Goal: Task Accomplishment & Management: Manage account settings

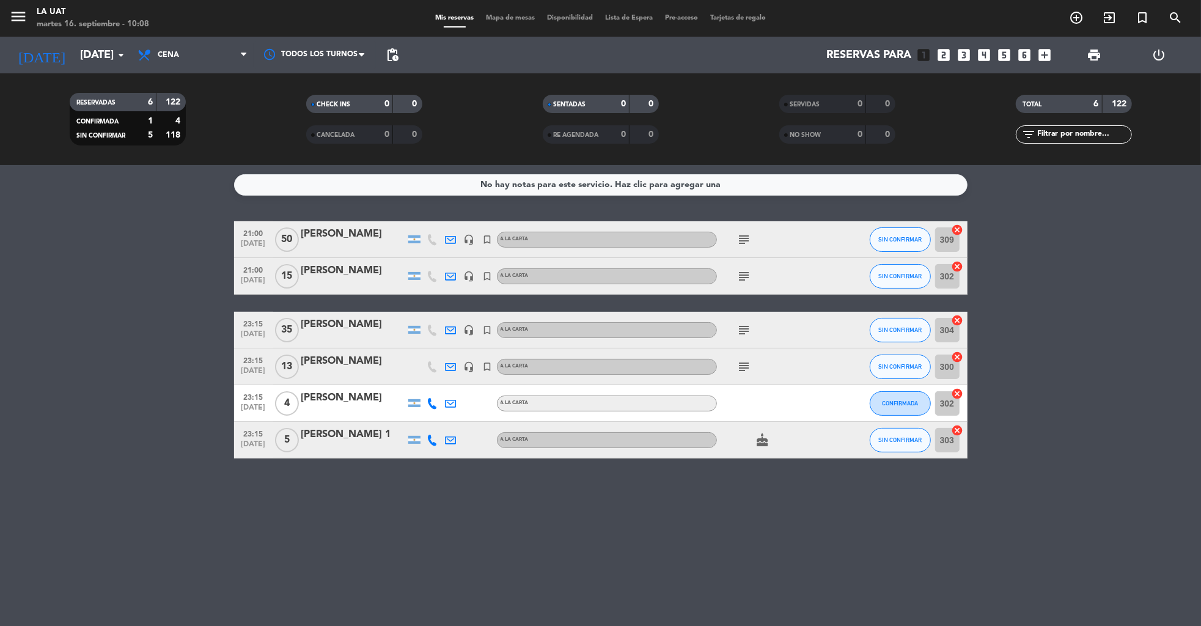
click at [1160, 50] on icon "power_settings_new" at bounding box center [1159, 55] width 15 height 15
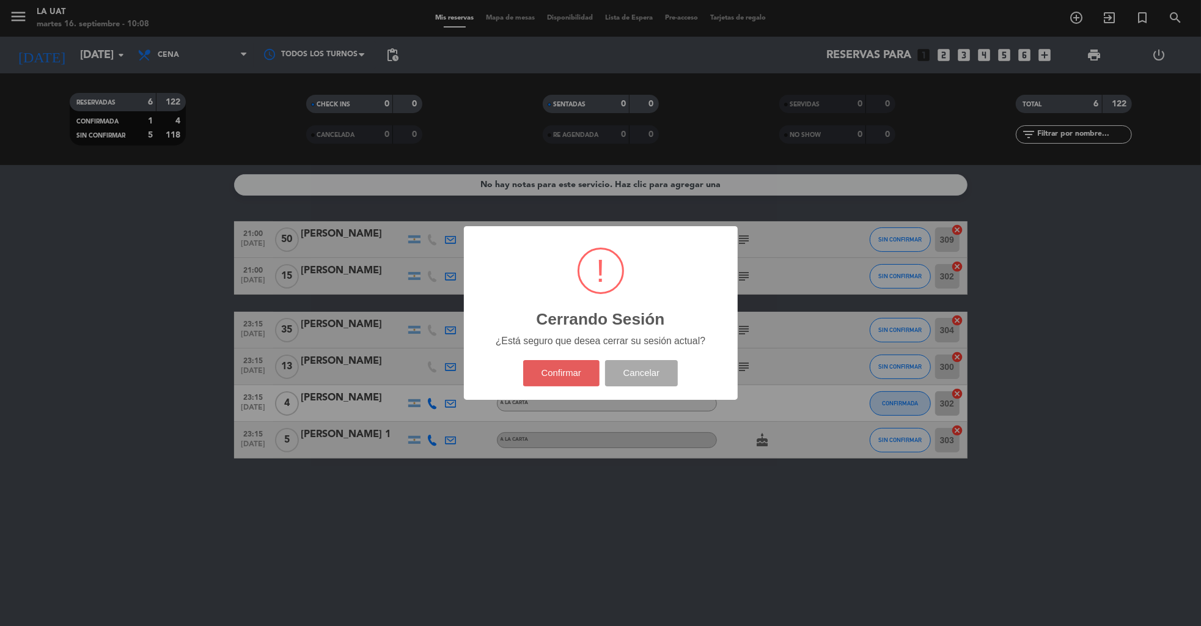
click at [561, 382] on button "Confirmar" at bounding box center [561, 373] width 76 height 26
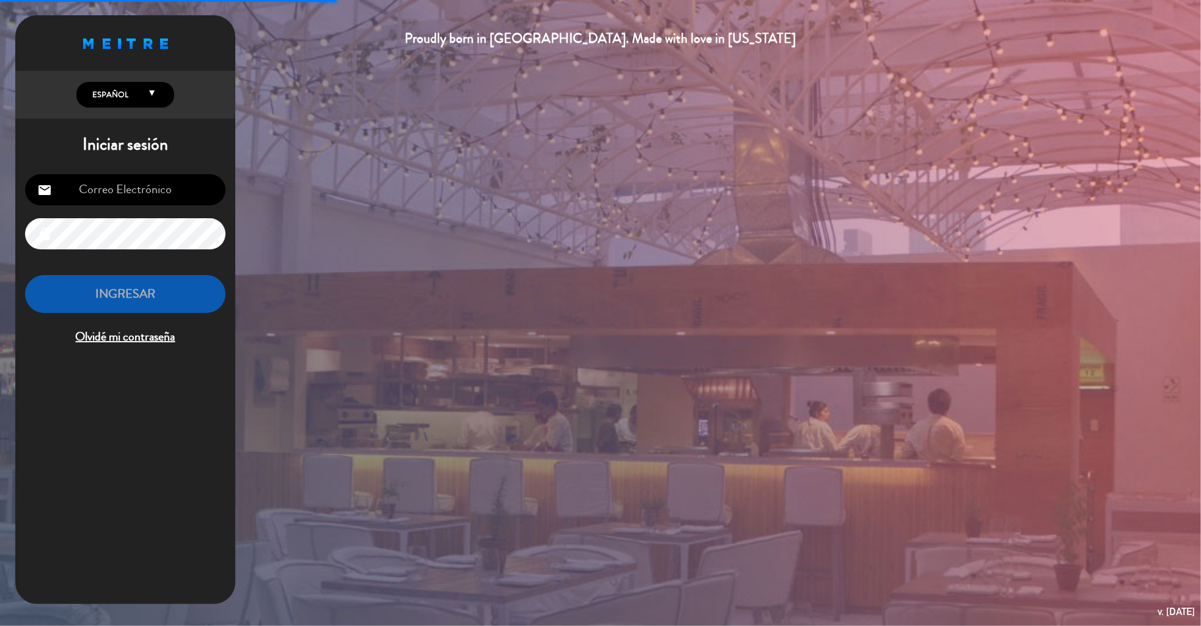
click at [113, 189] on input "email" at bounding box center [125, 189] width 200 height 31
type input "[EMAIL_ADDRESS][DOMAIN_NAME]"
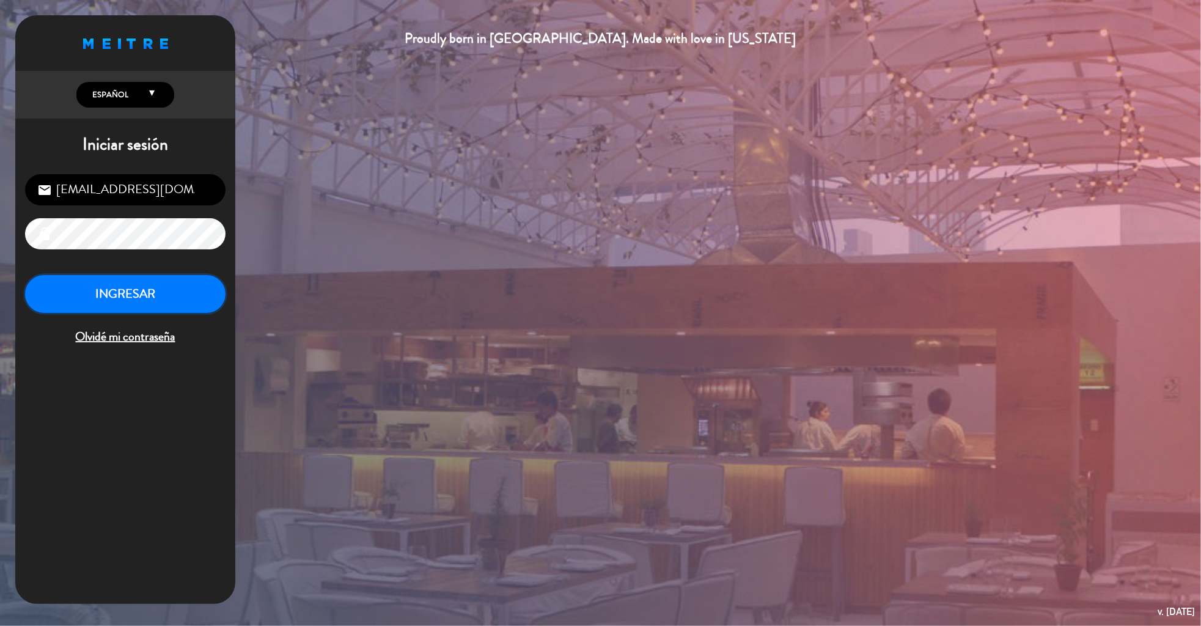
click at [165, 304] on button "INGRESAR" at bounding box center [125, 294] width 200 height 39
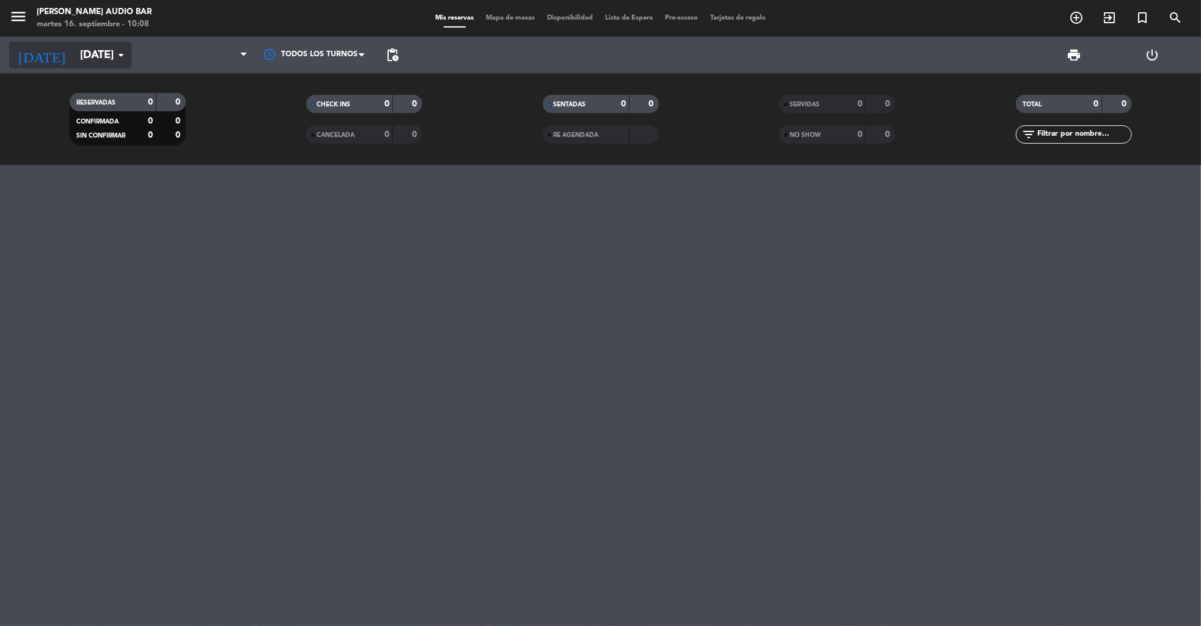
click at [101, 60] on input "[DATE]" at bounding box center [145, 55] width 142 height 25
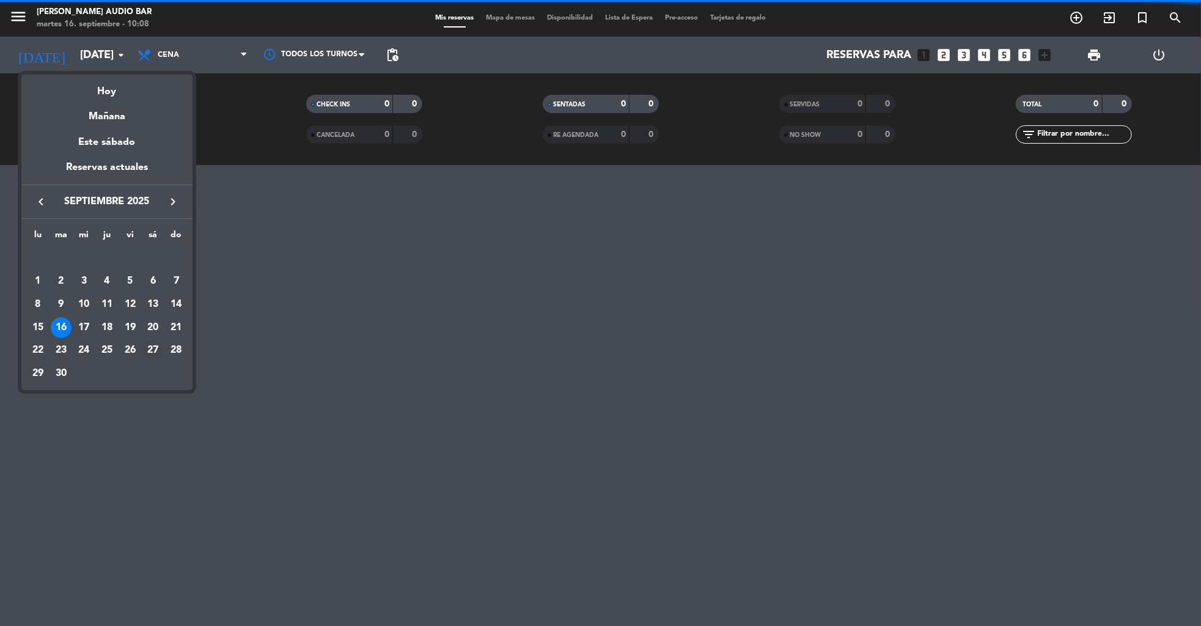
click at [155, 354] on div "27" at bounding box center [152, 350] width 21 height 21
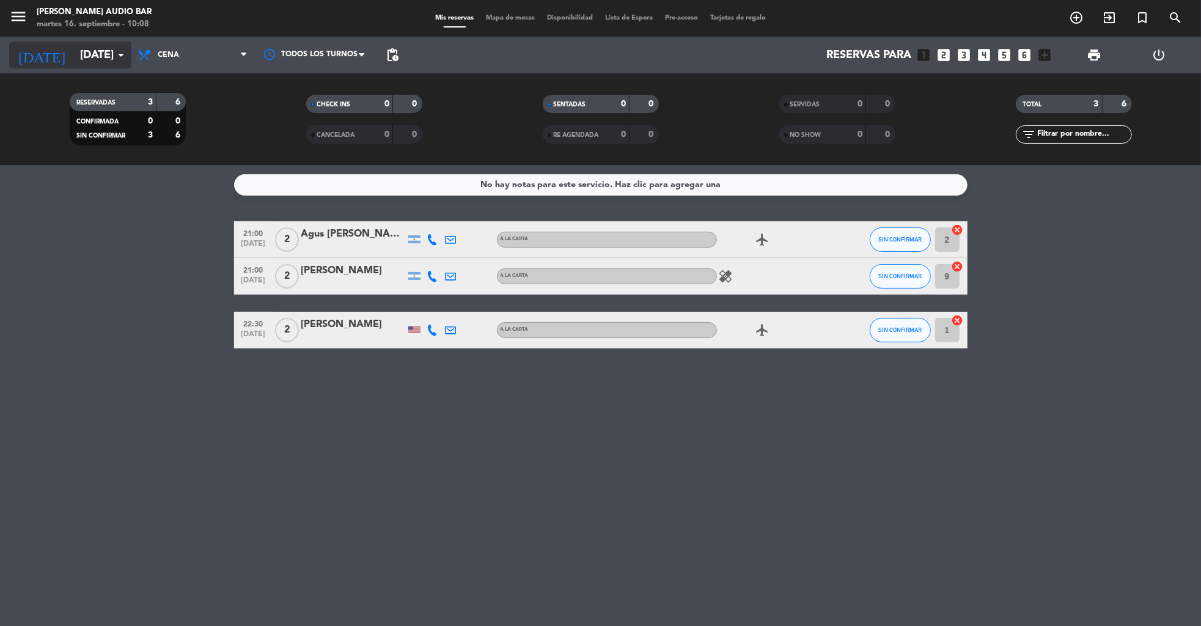
click at [98, 43] on input "[DATE]" at bounding box center [145, 55] width 142 height 25
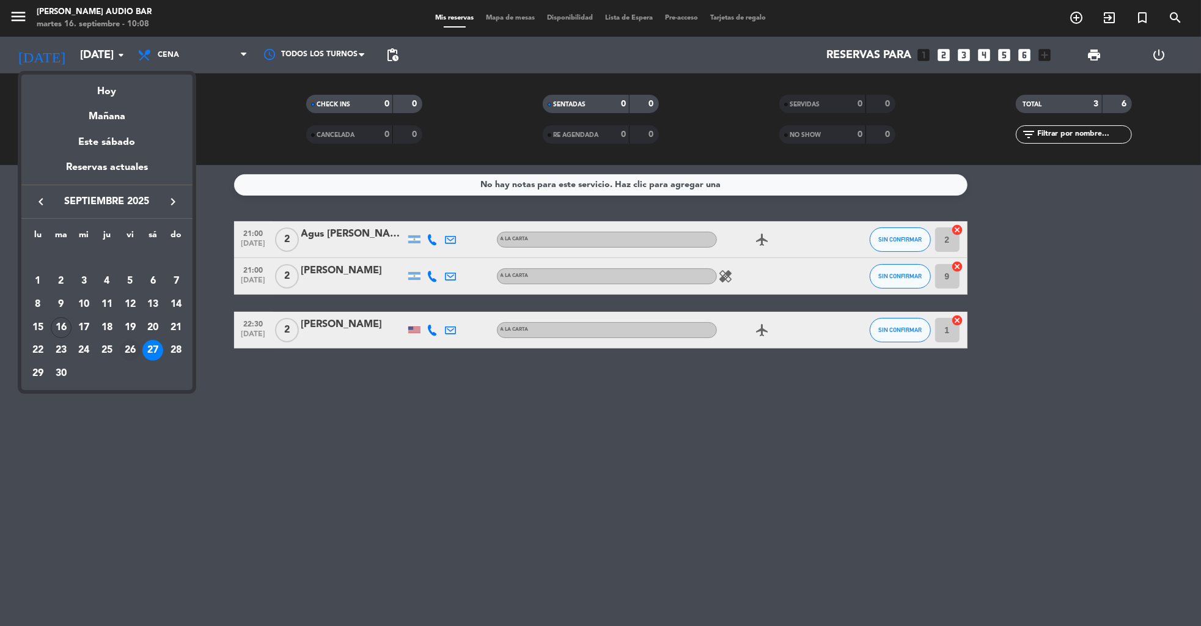
click at [129, 351] on div "26" at bounding box center [130, 350] width 21 height 21
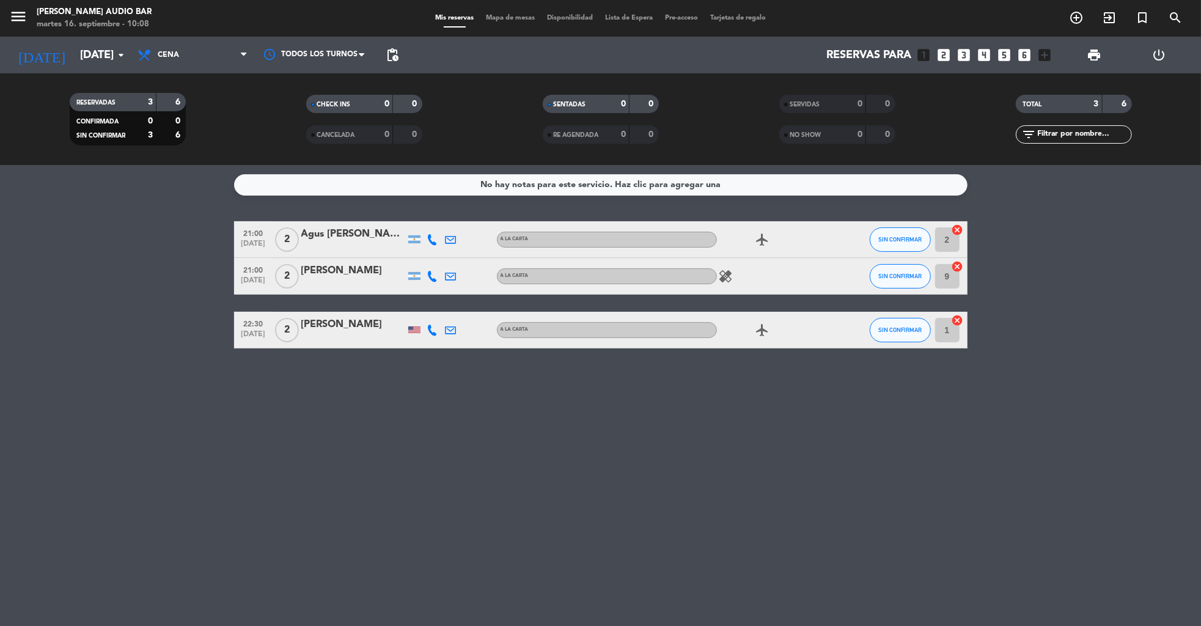
type input "[DATE]"
click at [505, 23] on div "Mis reservas Mapa de mesas Disponibilidad Lista de Espera Pre-acceso Tarjetas d…" at bounding box center [600, 18] width 343 height 11
click at [497, 15] on span "Mapa de mesas" at bounding box center [510, 18] width 61 height 7
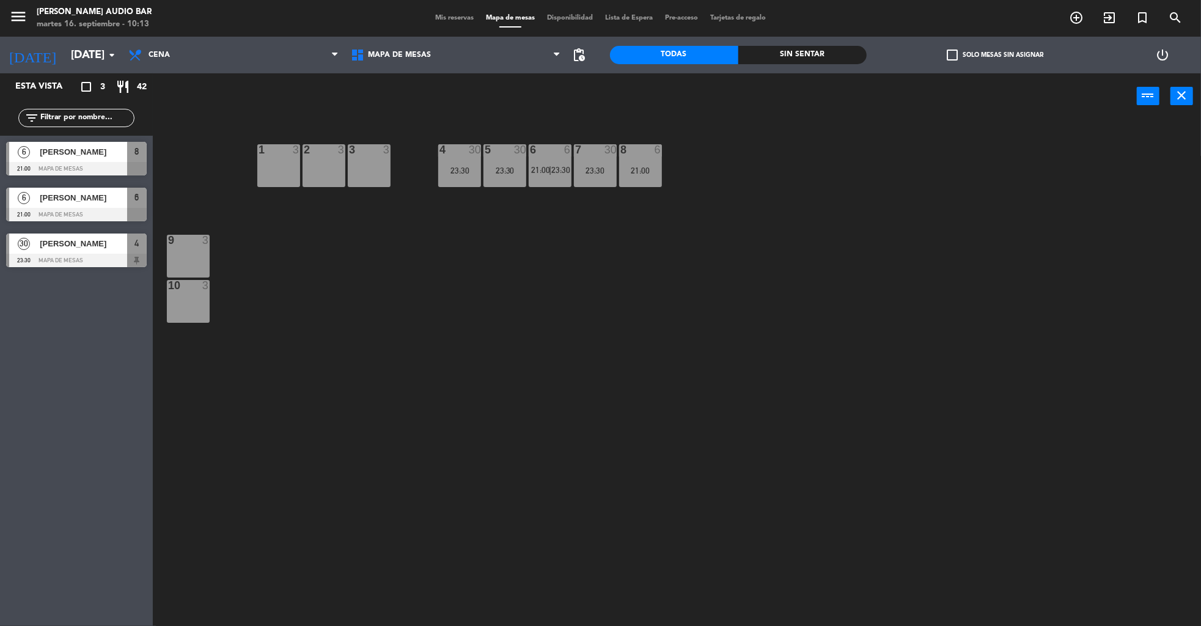
click at [1162, 61] on icon "power_settings_new" at bounding box center [1162, 55] width 15 height 15
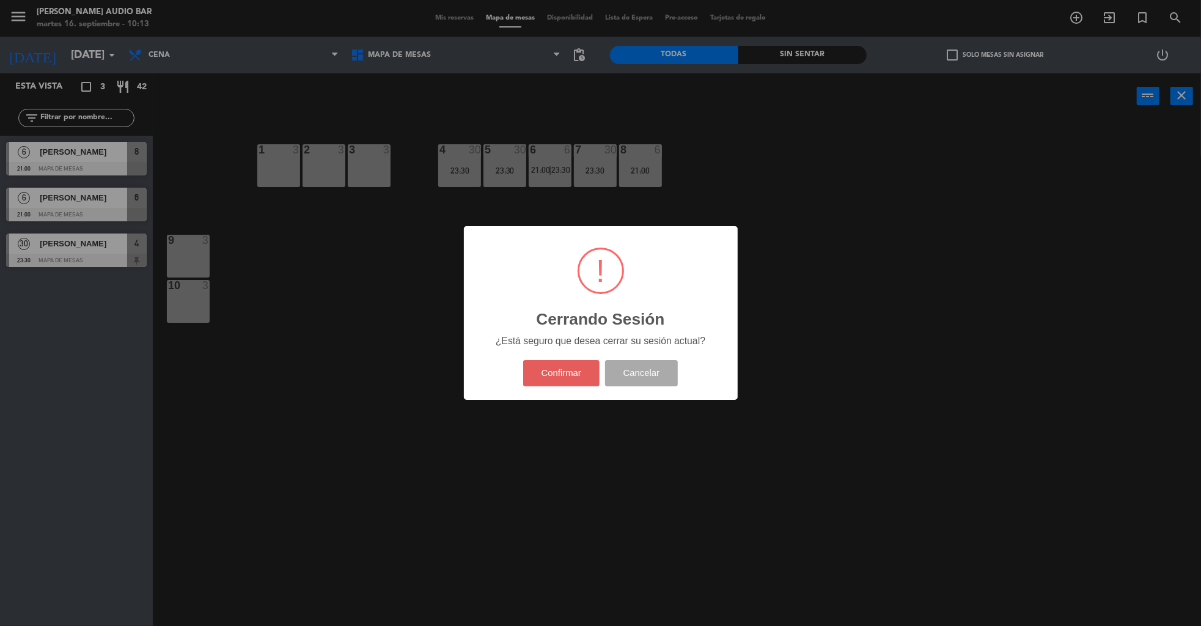
click at [564, 383] on button "Confirmar" at bounding box center [561, 373] width 76 height 26
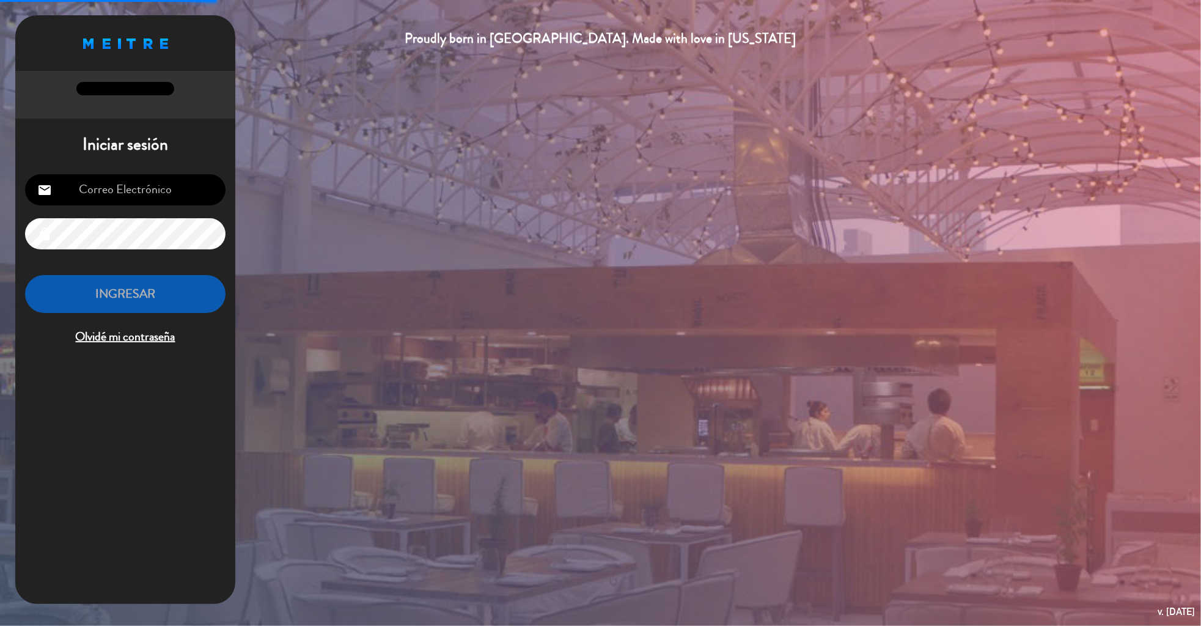
click at [136, 189] on input "email" at bounding box center [125, 189] width 200 height 31
type input "[EMAIL_ADDRESS][DOMAIN_NAME]"
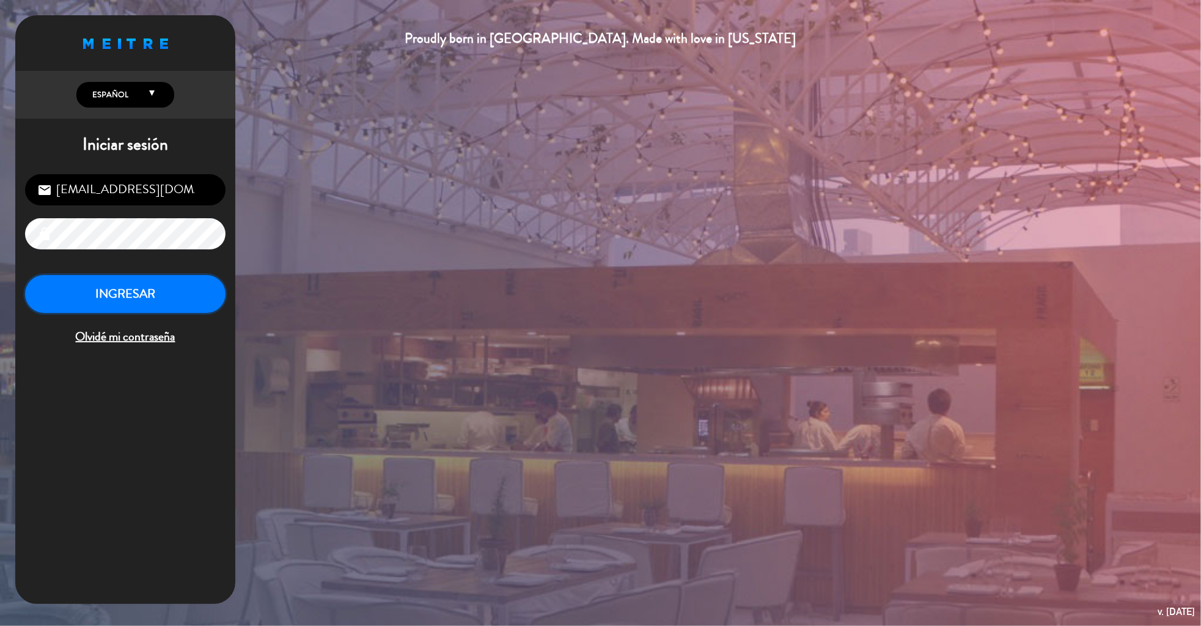
click at [135, 301] on button "INGRESAR" at bounding box center [125, 294] width 200 height 39
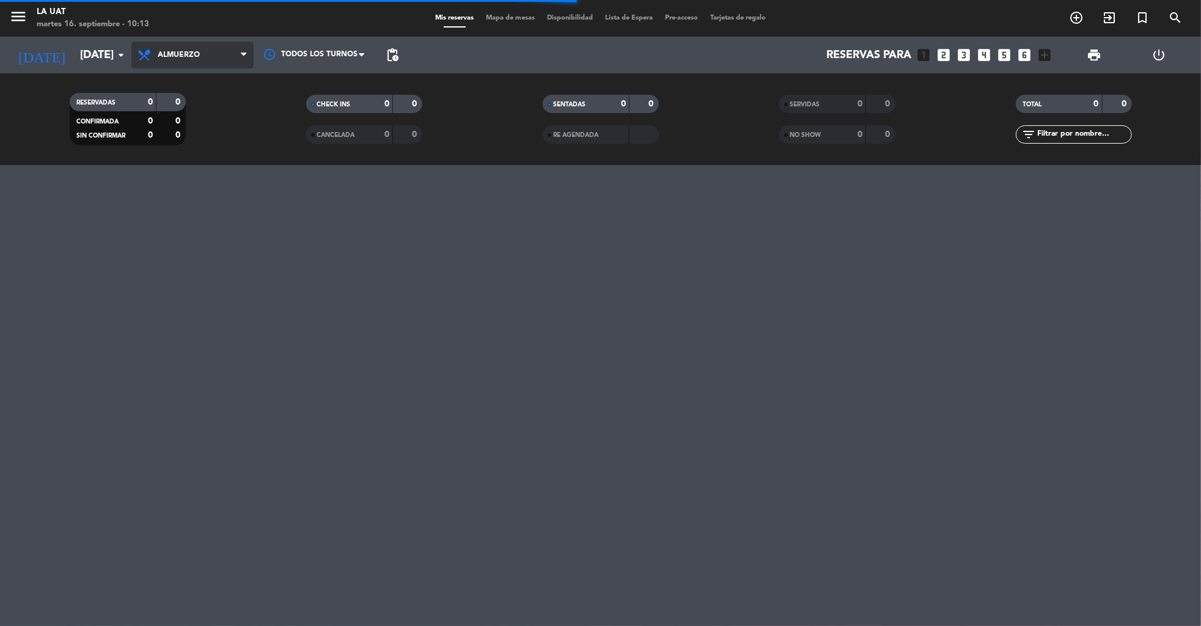
click at [194, 56] on span "Almuerzo" at bounding box center [179, 55] width 42 height 9
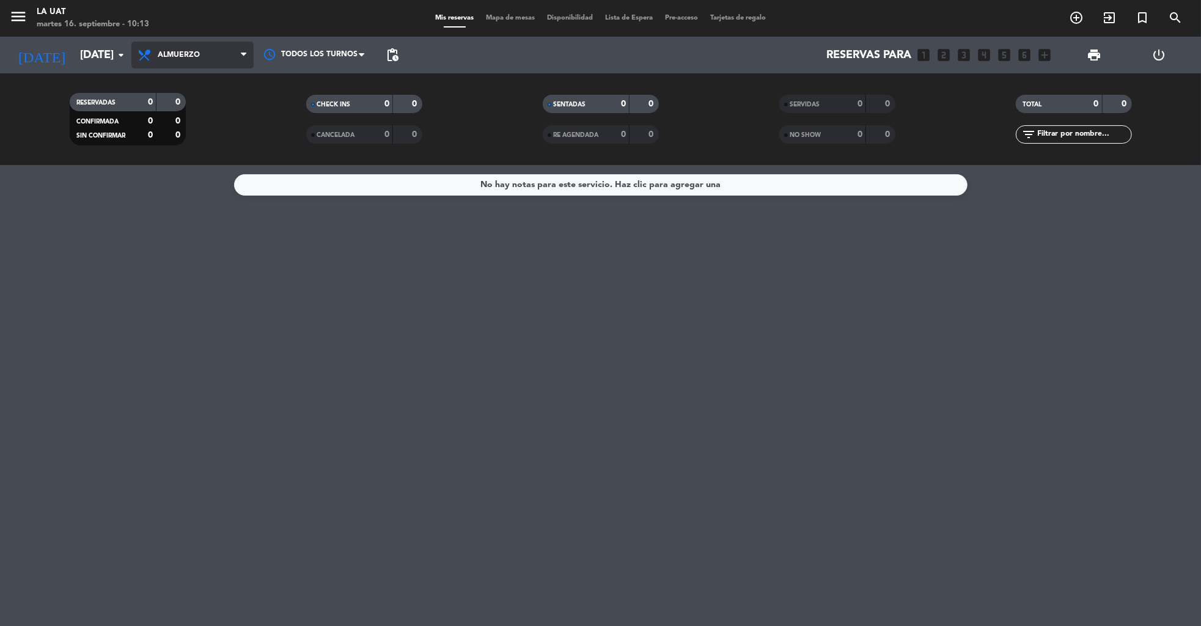
click at [181, 65] on span "Almuerzo" at bounding box center [192, 55] width 122 height 27
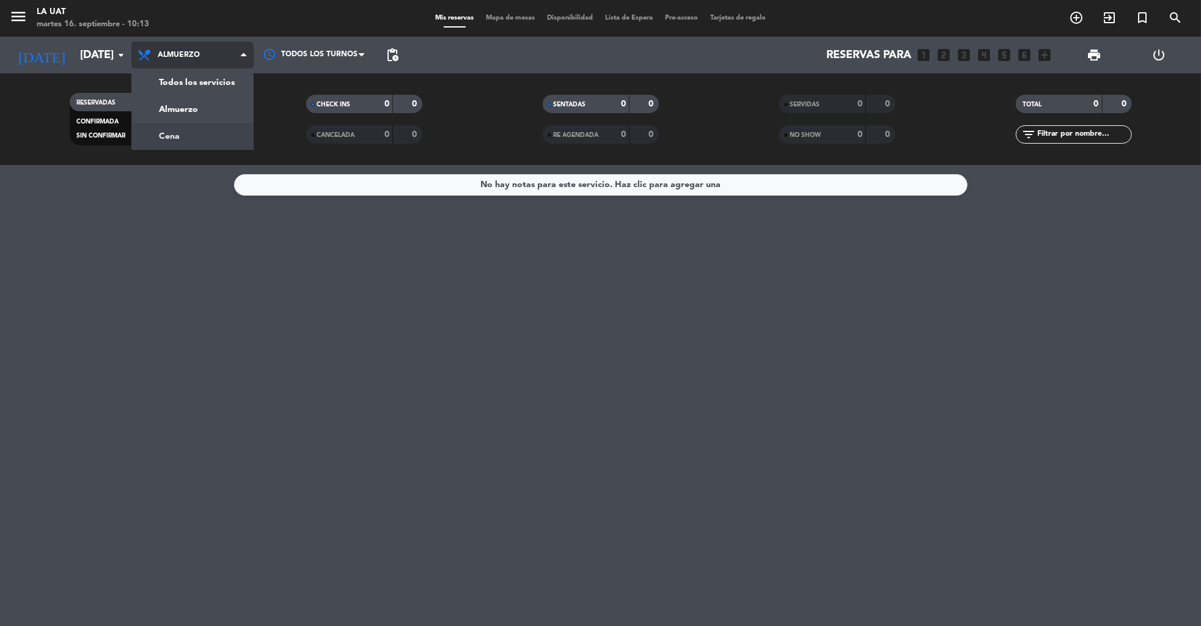
click at [167, 141] on div "menu La Uat [DATE] 16. septiembre - 10:13 Mis reservas Mapa de mesas Disponibil…" at bounding box center [600, 82] width 1201 height 165
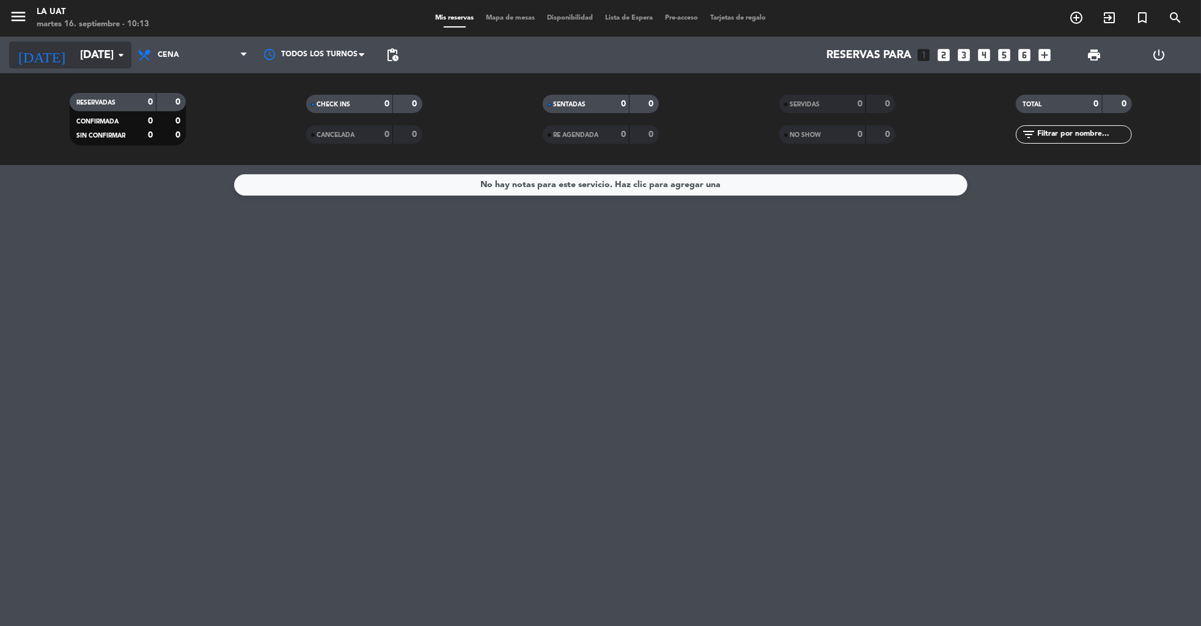
click at [79, 51] on input "[DATE]" at bounding box center [145, 55] width 142 height 25
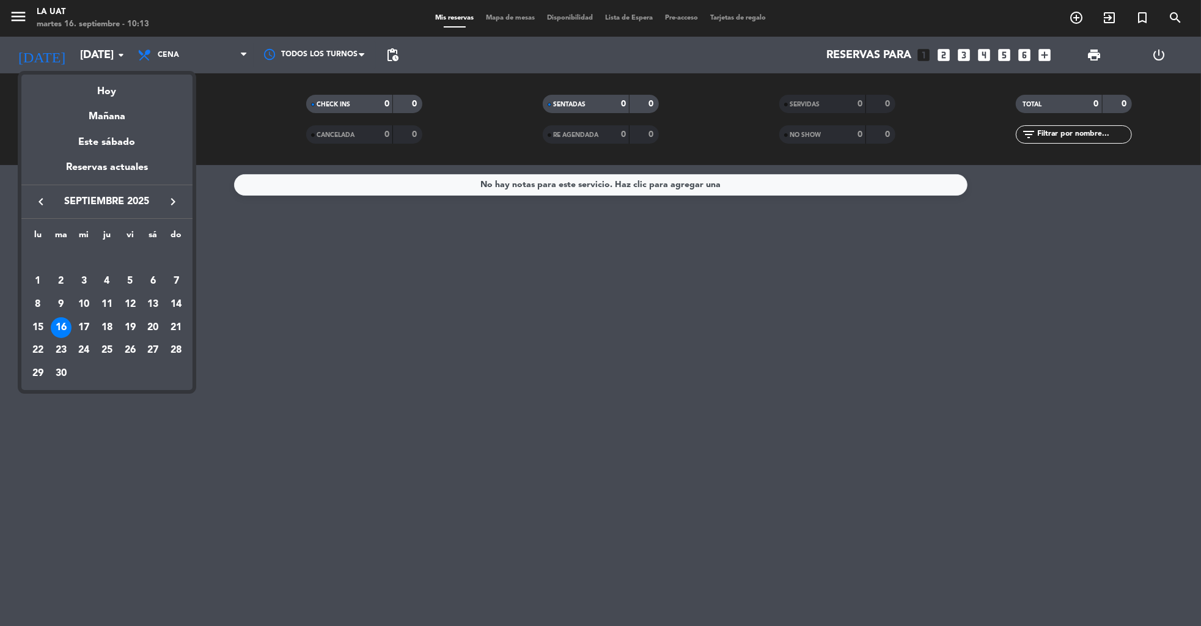
click at [176, 206] on icon "keyboard_arrow_right" at bounding box center [173, 201] width 15 height 15
click at [155, 278] on div "4" at bounding box center [152, 281] width 21 height 21
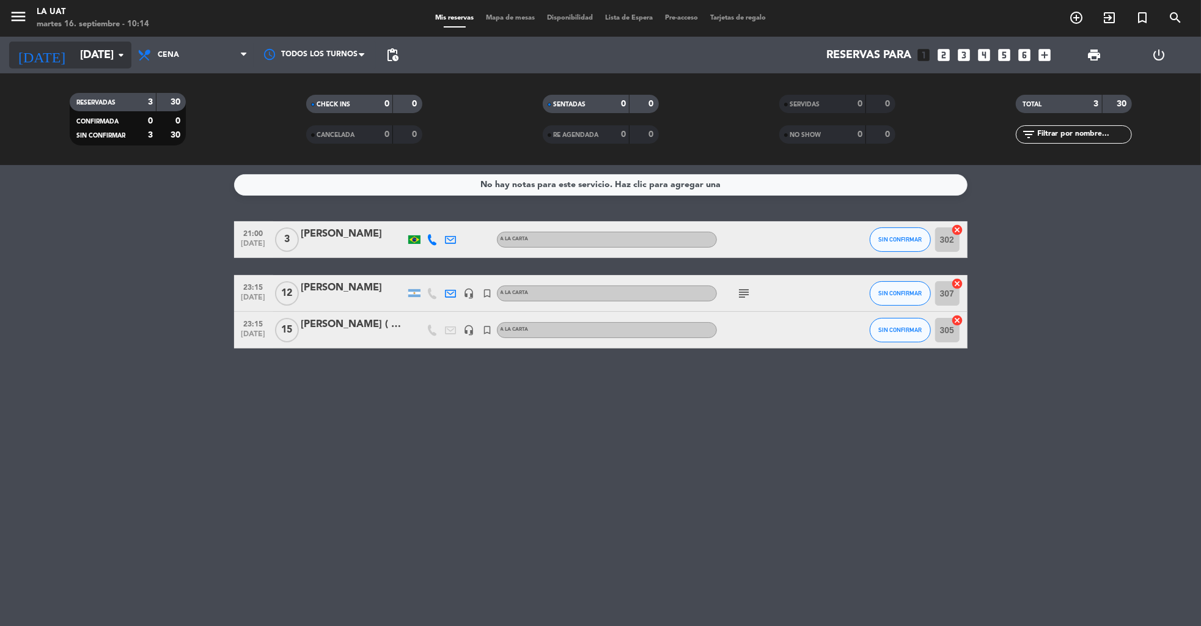
click at [105, 64] on input "[DATE]" at bounding box center [145, 55] width 142 height 25
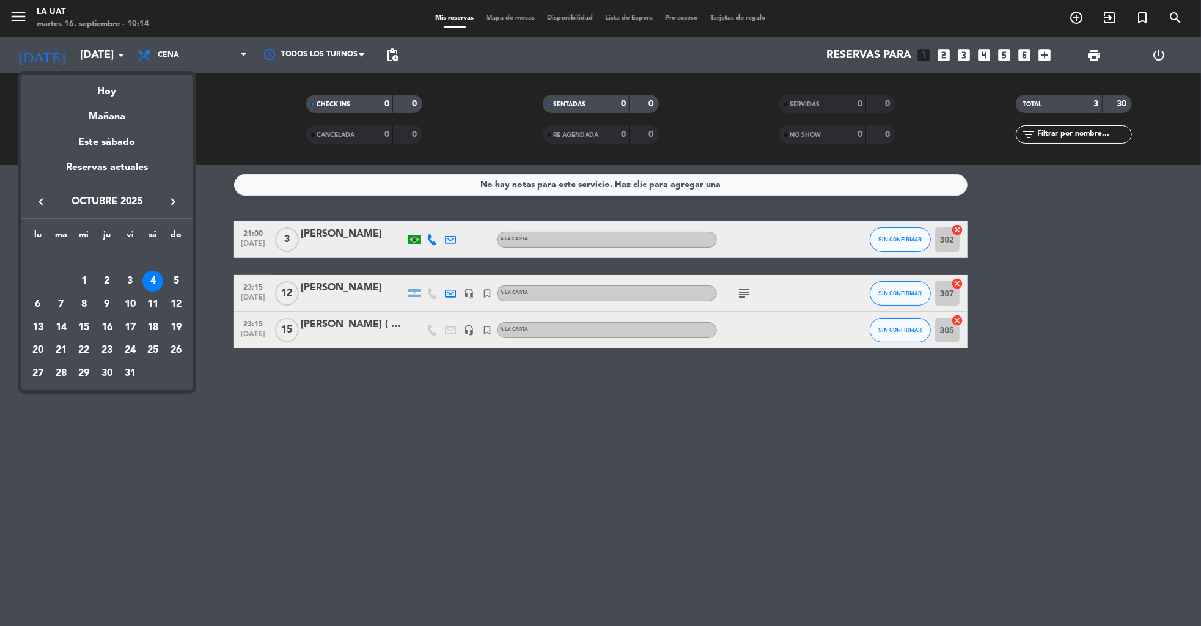
click at [42, 205] on icon "keyboard_arrow_left" at bounding box center [41, 201] width 15 height 15
click at [131, 327] on div "19" at bounding box center [130, 327] width 21 height 21
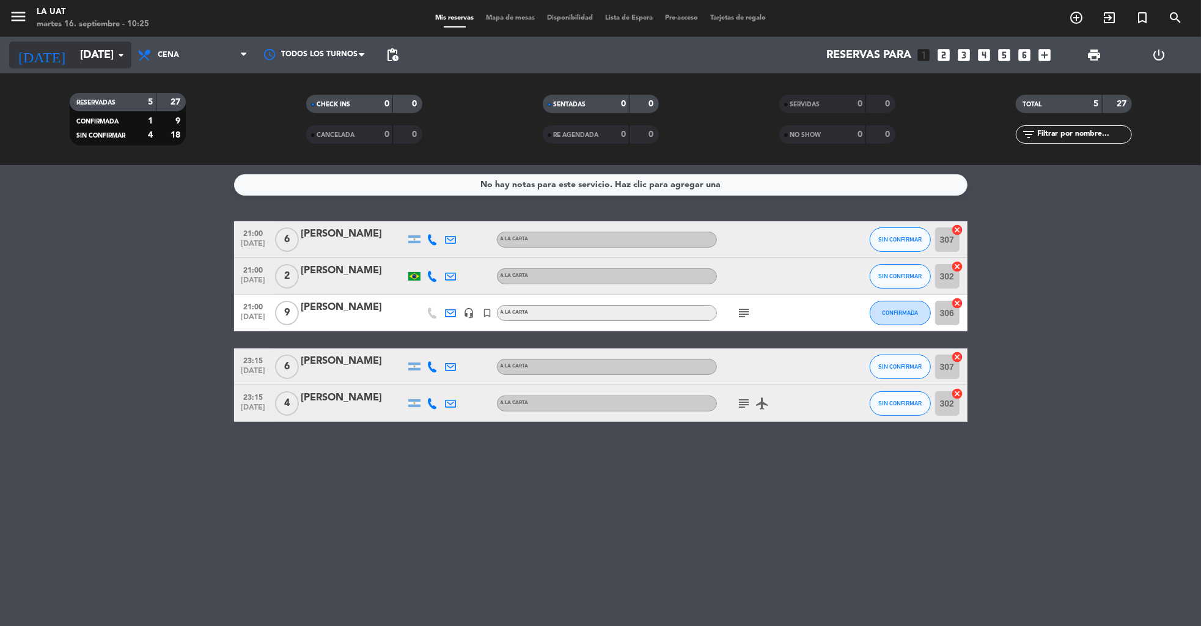
click at [86, 59] on input "[DATE]" at bounding box center [145, 55] width 142 height 25
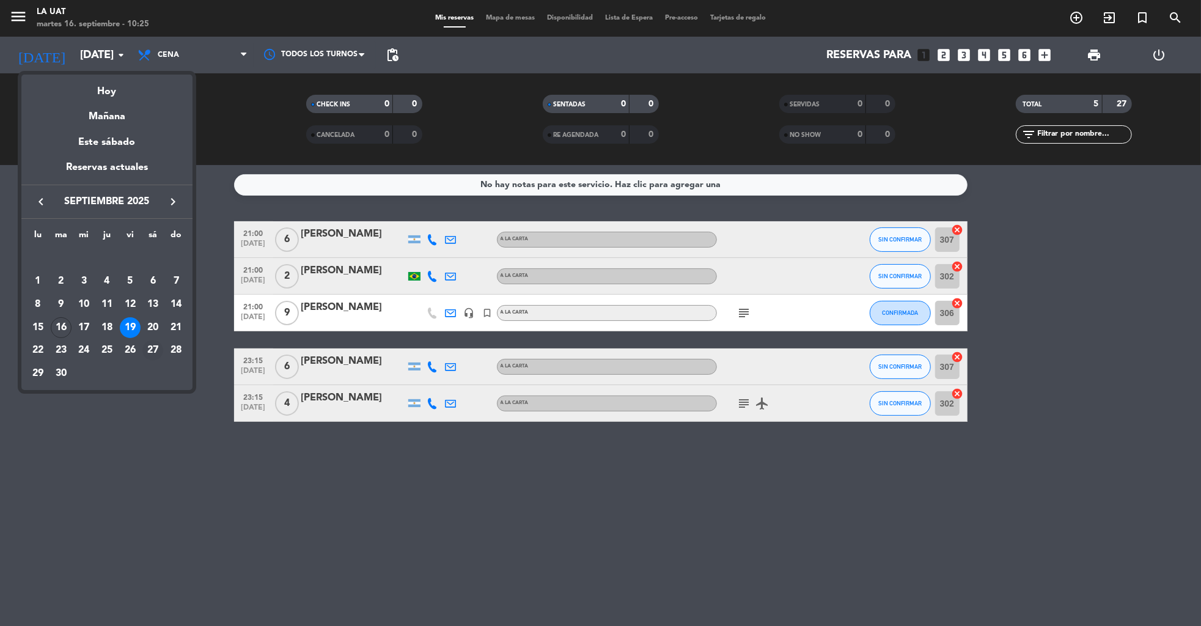
click at [152, 350] on div "27" at bounding box center [152, 350] width 21 height 21
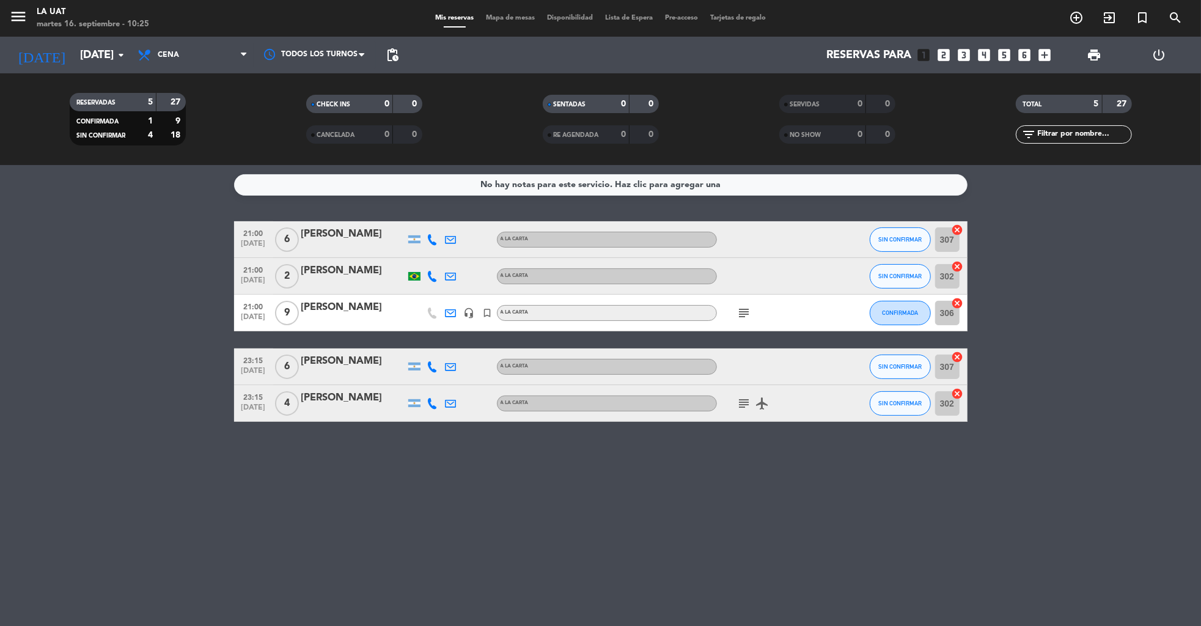
type input "[DATE]"
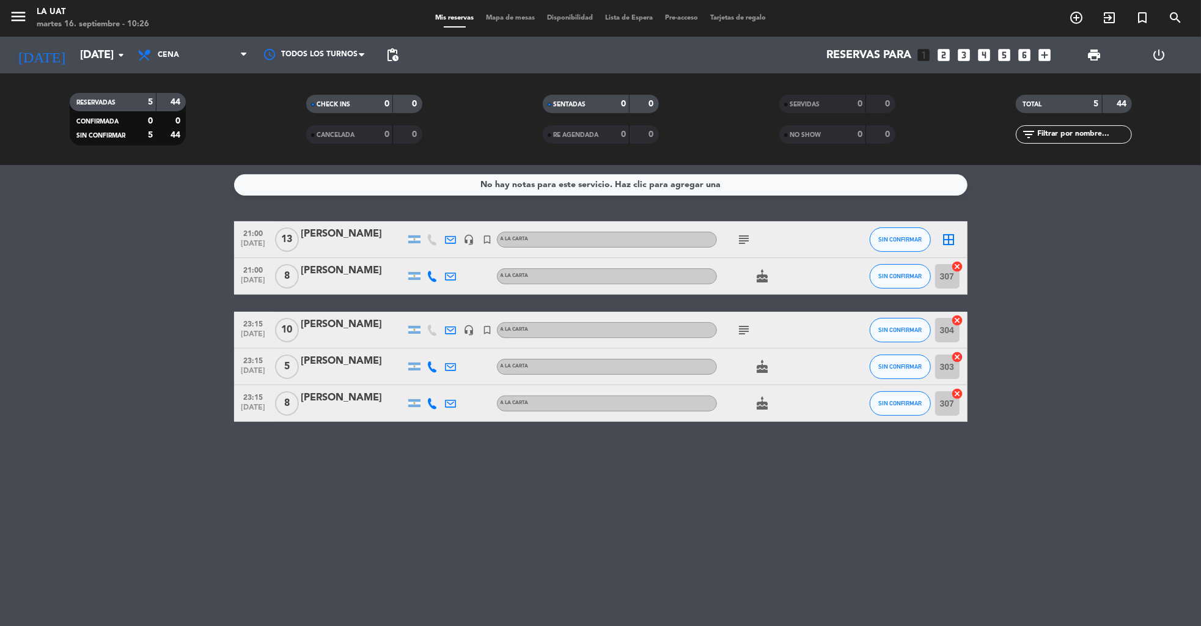
click at [1163, 54] on icon "power_settings_new" at bounding box center [1159, 55] width 15 height 15
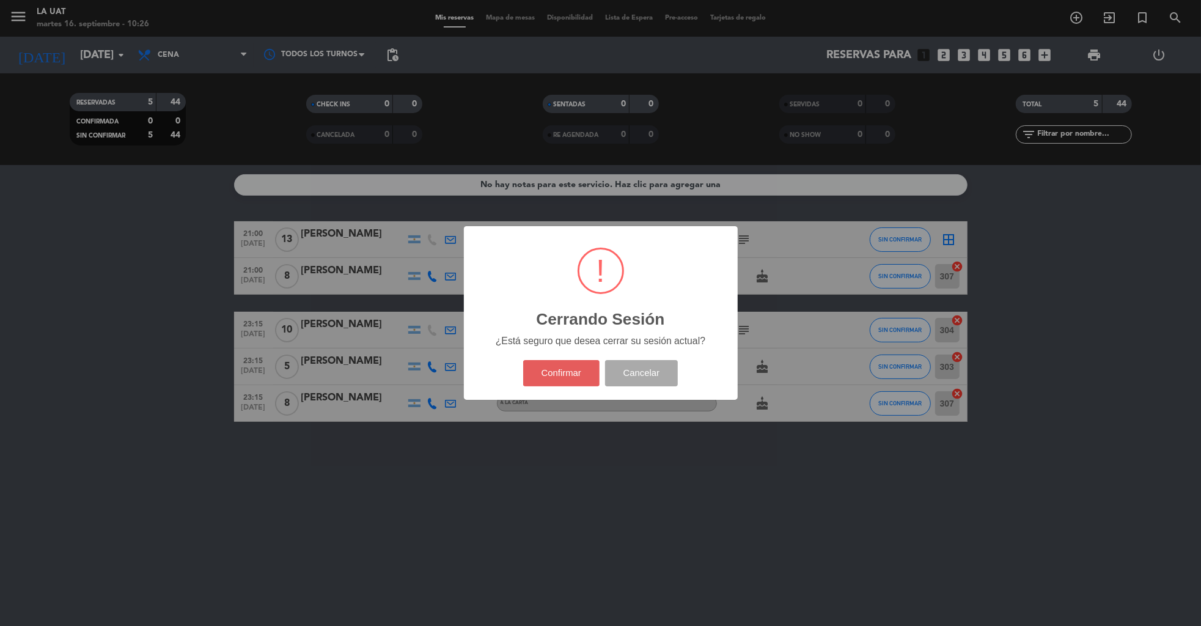
click at [571, 384] on button "Confirmar" at bounding box center [561, 373] width 76 height 26
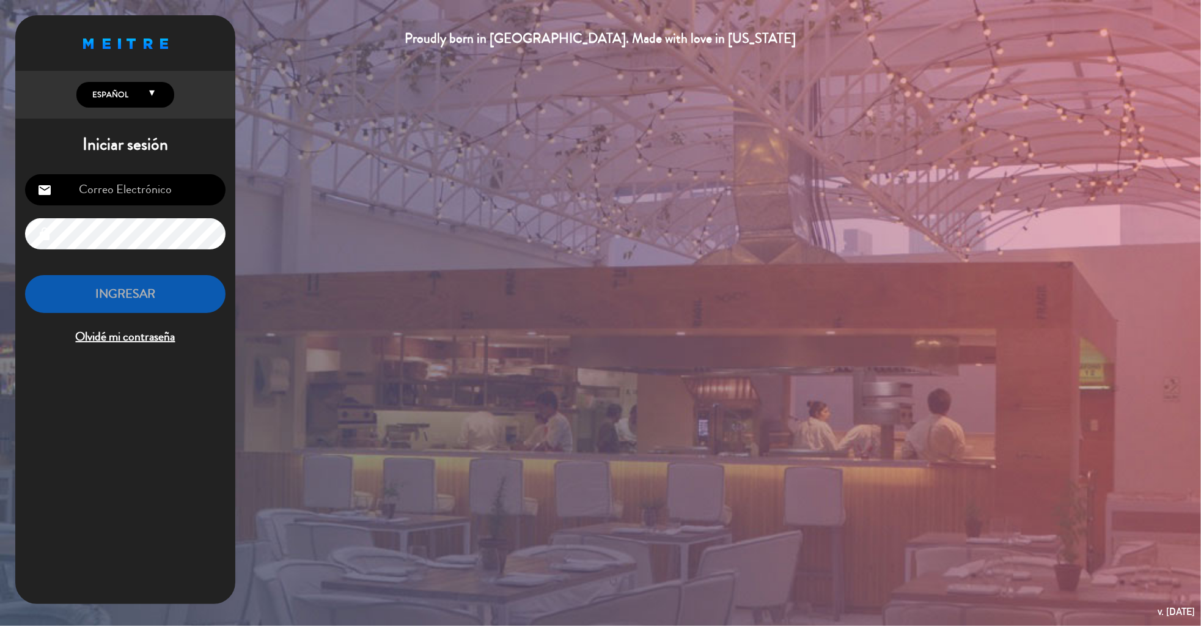
click at [92, 183] on input "email" at bounding box center [125, 189] width 200 height 31
type input "[EMAIL_ADDRESS][DOMAIN_NAME]"
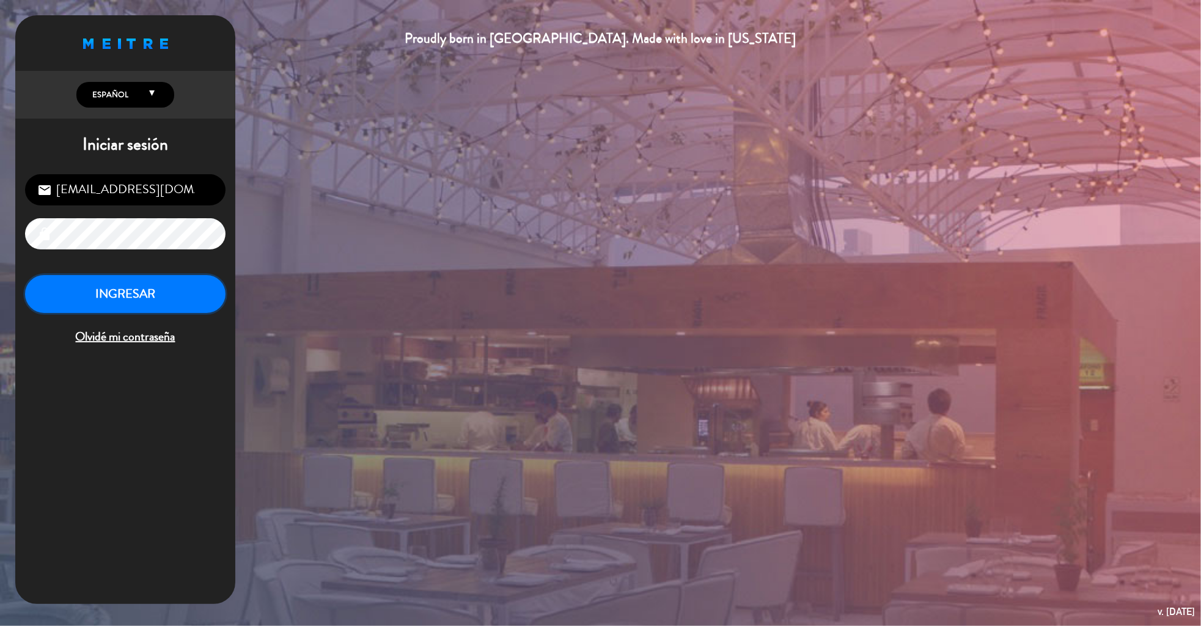
click at [140, 287] on button "INGRESAR" at bounding box center [125, 294] width 200 height 39
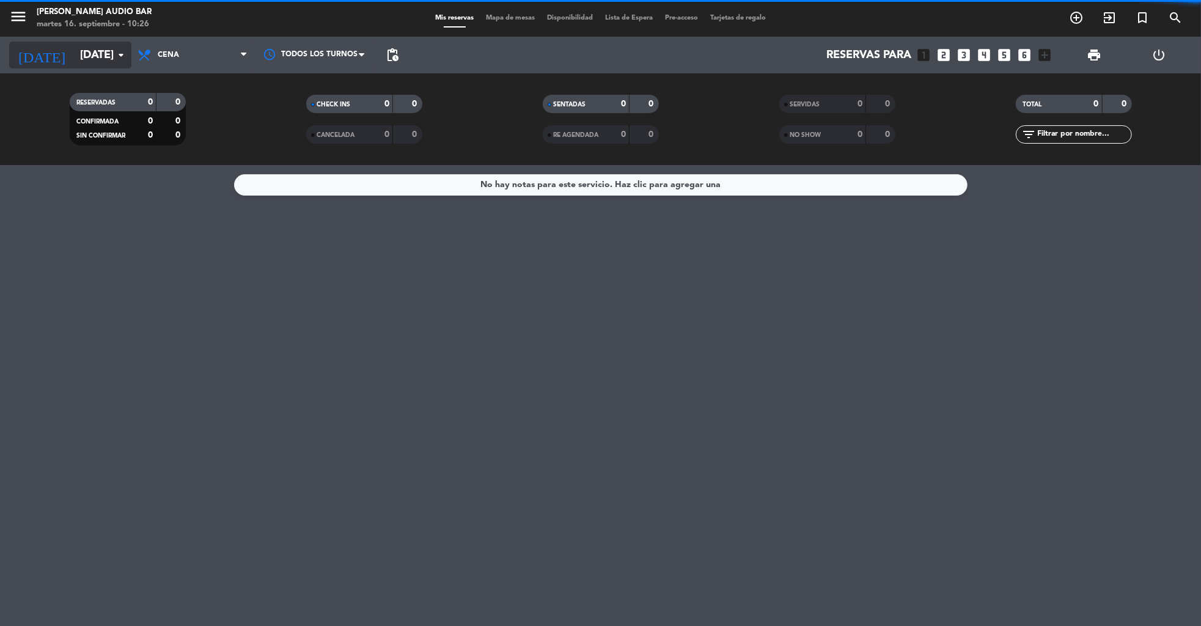
click at [107, 48] on input "[DATE]" at bounding box center [145, 55] width 142 height 25
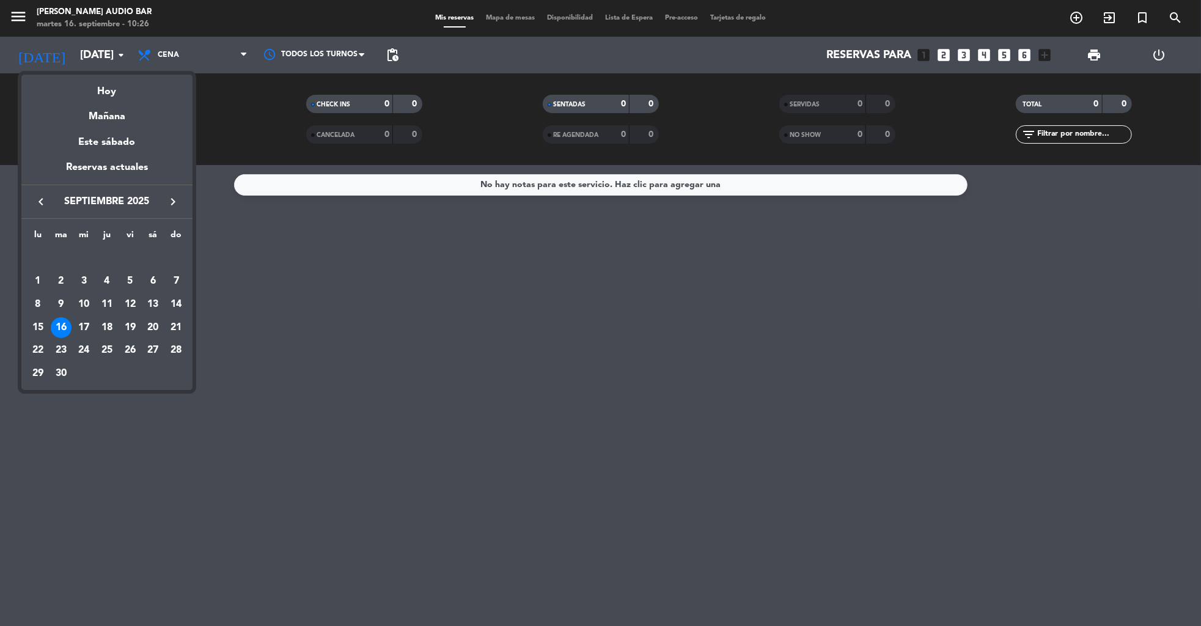
click at [177, 203] on icon "keyboard_arrow_right" at bounding box center [173, 201] width 15 height 15
click at [105, 278] on div "2" at bounding box center [107, 281] width 21 height 21
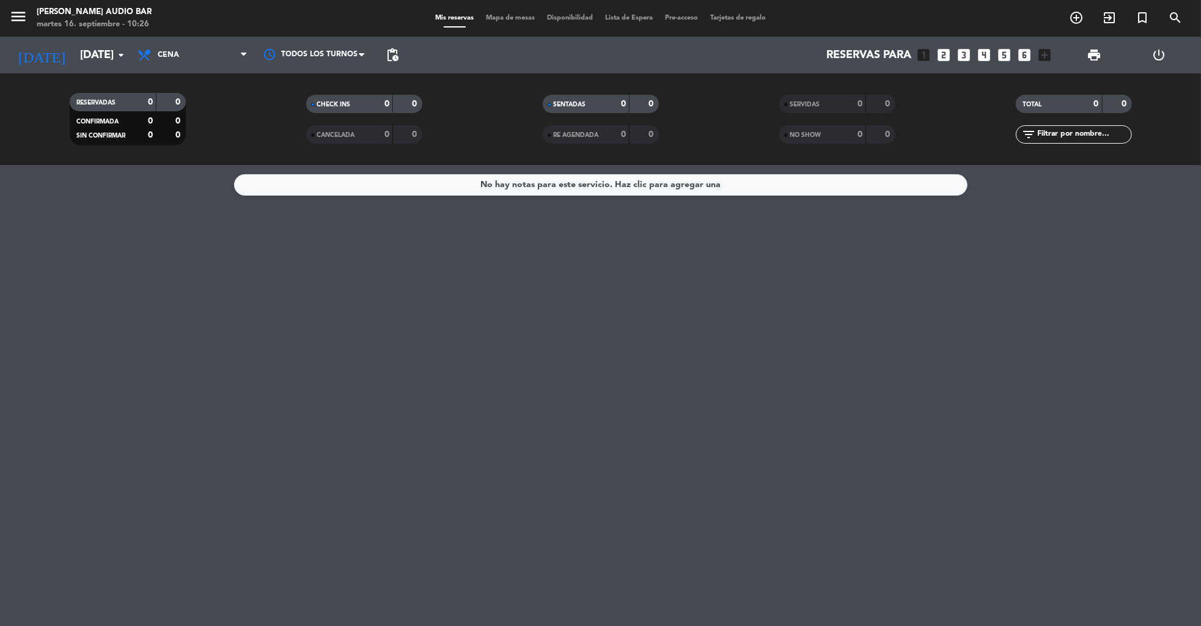
type input "[DEMOGRAPHIC_DATA][DATE]"
click at [504, 24] on div "menu [PERSON_NAME] Audio Bar [DATE] 16. septiembre - 10:26 Mis reservas Mapa de…" at bounding box center [600, 18] width 1201 height 37
click at [500, 17] on span "Mapa de mesas" at bounding box center [510, 18] width 61 height 7
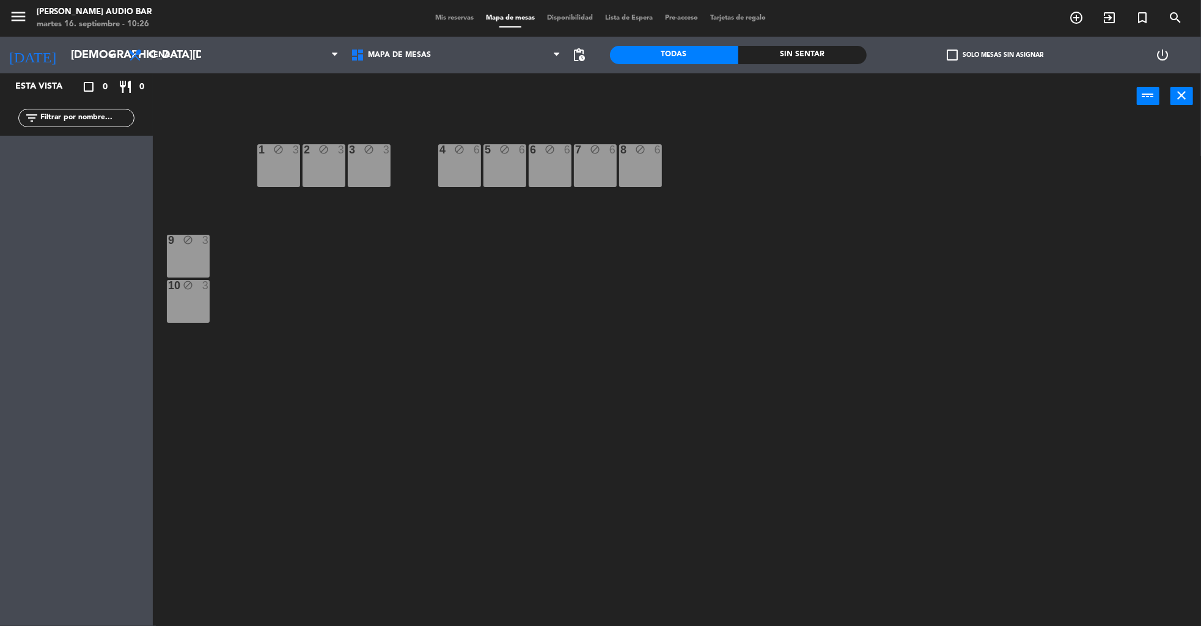
click at [192, 303] on div "10 block 3" at bounding box center [188, 301] width 43 height 43
click at [183, 249] on div "9 block 3" at bounding box center [188, 256] width 43 height 43
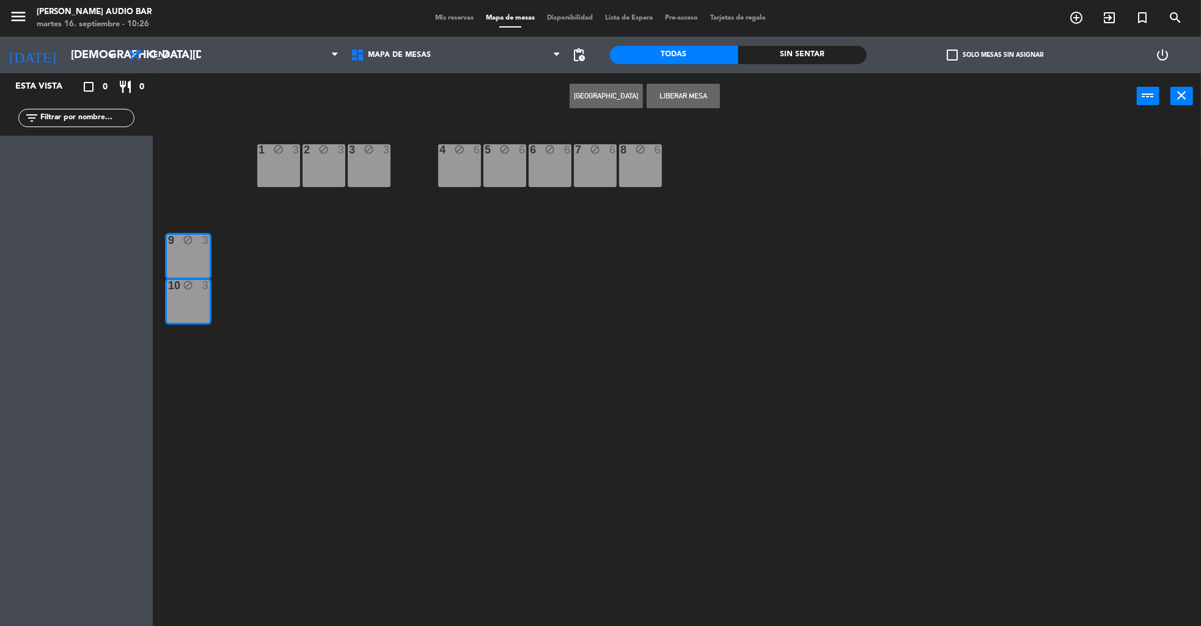
click at [290, 167] on div "1 block 3" at bounding box center [278, 165] width 43 height 43
click at [674, 97] on button "Liberar Mesa" at bounding box center [683, 96] width 73 height 24
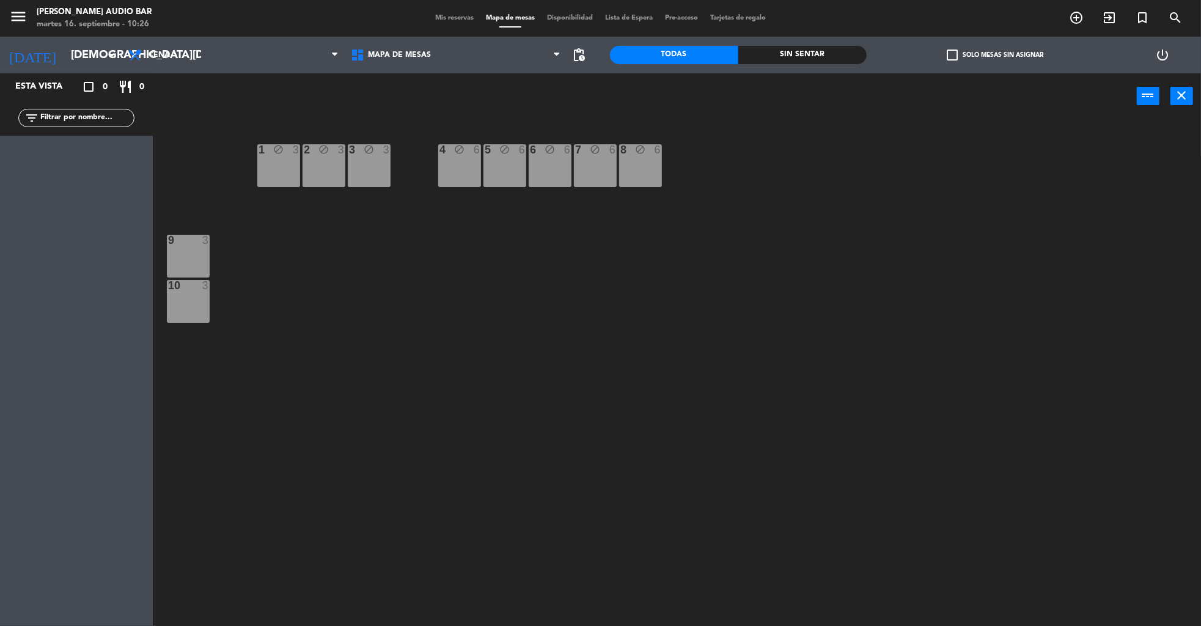
click at [645, 158] on div "8 block 6" at bounding box center [640, 165] width 43 height 43
click at [592, 160] on div "7 block 6" at bounding box center [595, 165] width 43 height 43
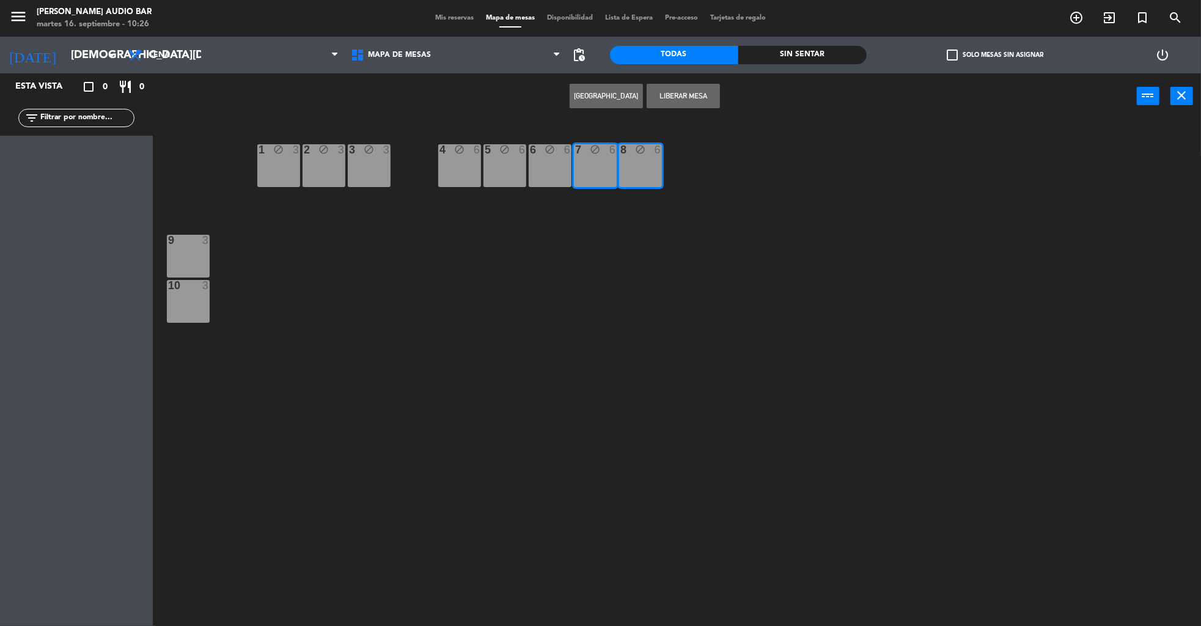
click at [554, 159] on div "6 block 6" at bounding box center [550, 165] width 43 height 43
click at [505, 151] on icon "block" at bounding box center [504, 149] width 10 height 10
click at [459, 151] on icon "block" at bounding box center [459, 149] width 10 height 10
click at [688, 90] on button "Liberar Mesa" at bounding box center [683, 96] width 73 height 24
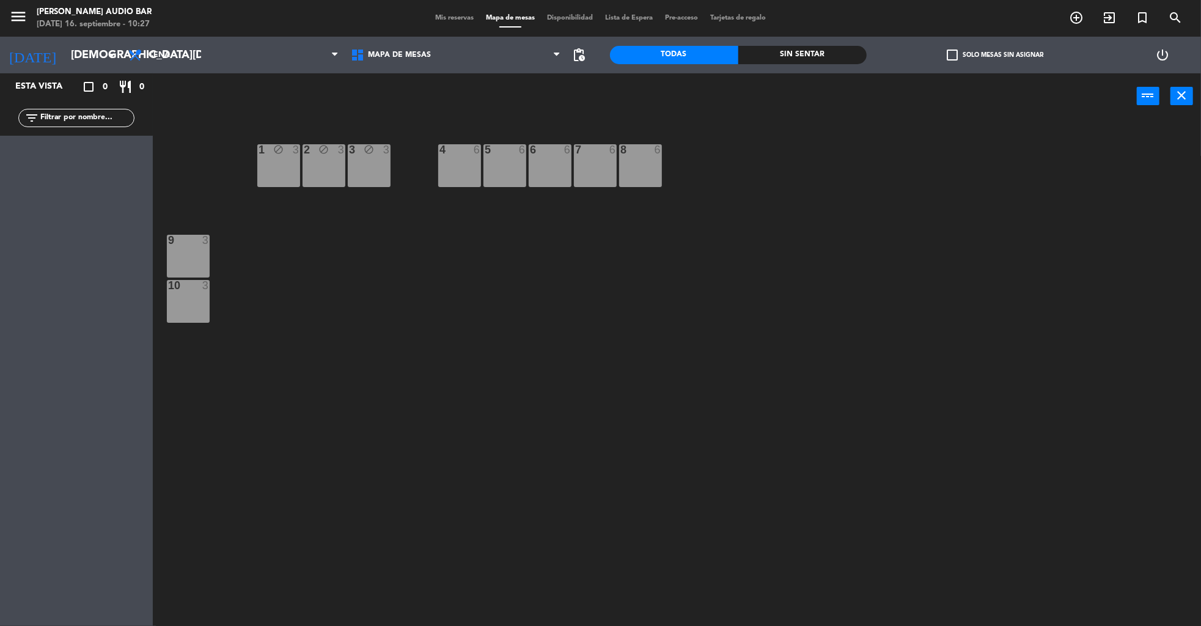
click at [362, 177] on div "3 block 3" at bounding box center [369, 165] width 43 height 43
click at [299, 173] on div "1 block 3" at bounding box center [278, 165] width 43 height 43
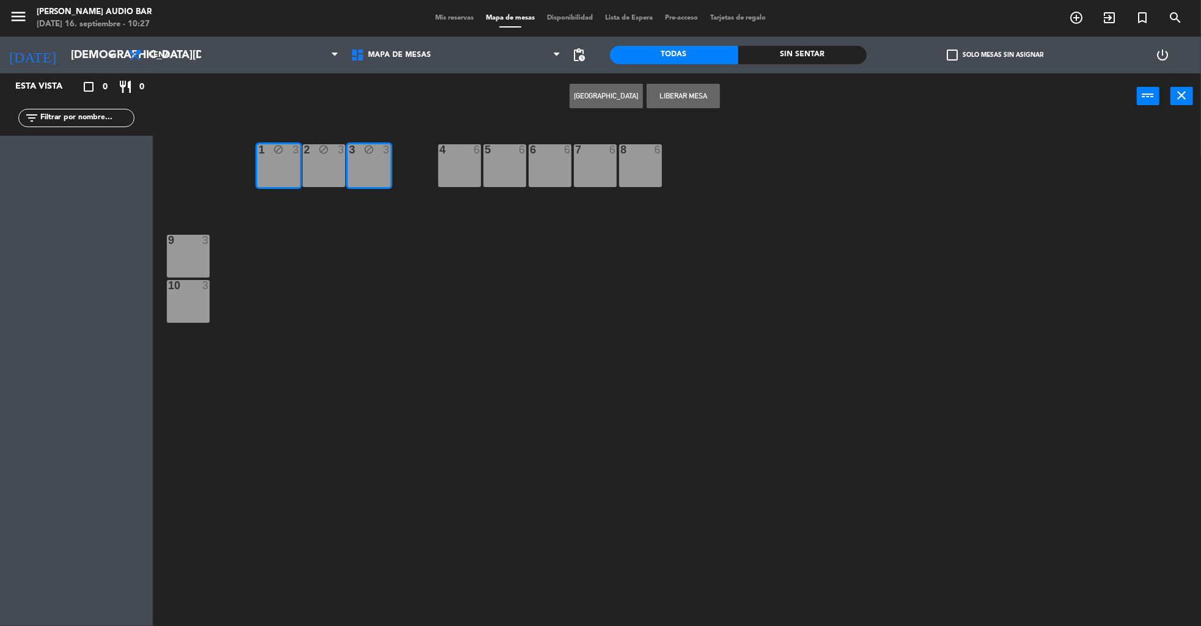
click at [270, 173] on div "1 block 3" at bounding box center [278, 165] width 43 height 43
click at [328, 169] on div "2 block 3" at bounding box center [324, 165] width 43 height 43
click at [277, 168] on div "1 block 3" at bounding box center [278, 165] width 43 height 43
click at [682, 98] on button "Liberar Mesa" at bounding box center [683, 96] width 73 height 24
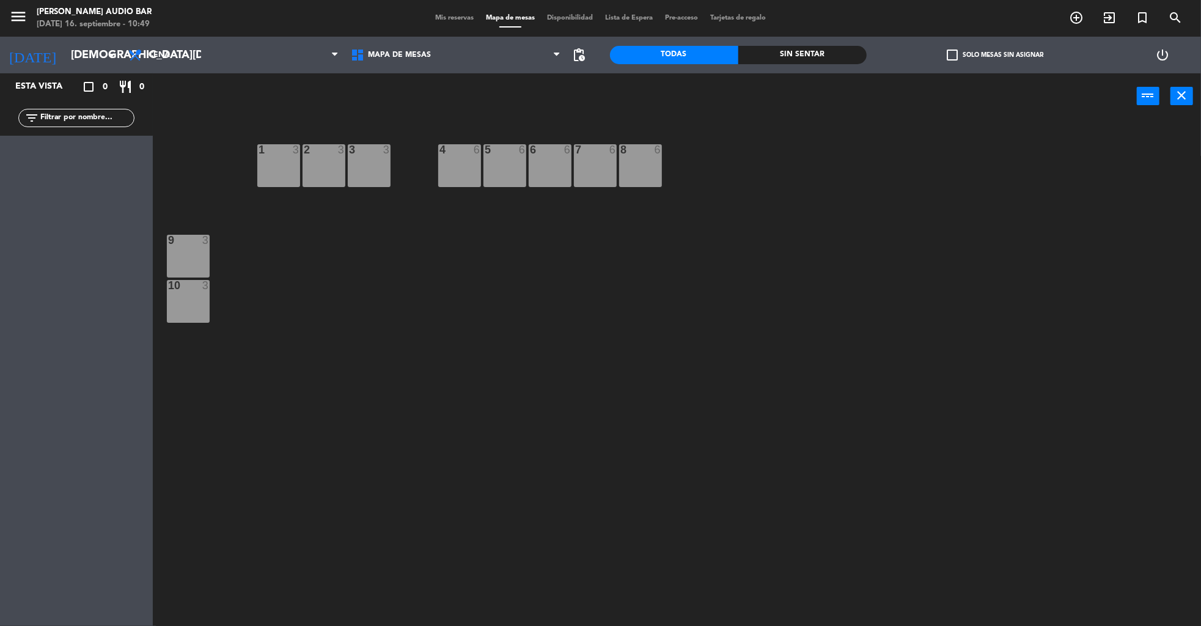
click at [1158, 54] on icon "power_settings_new" at bounding box center [1162, 55] width 15 height 15
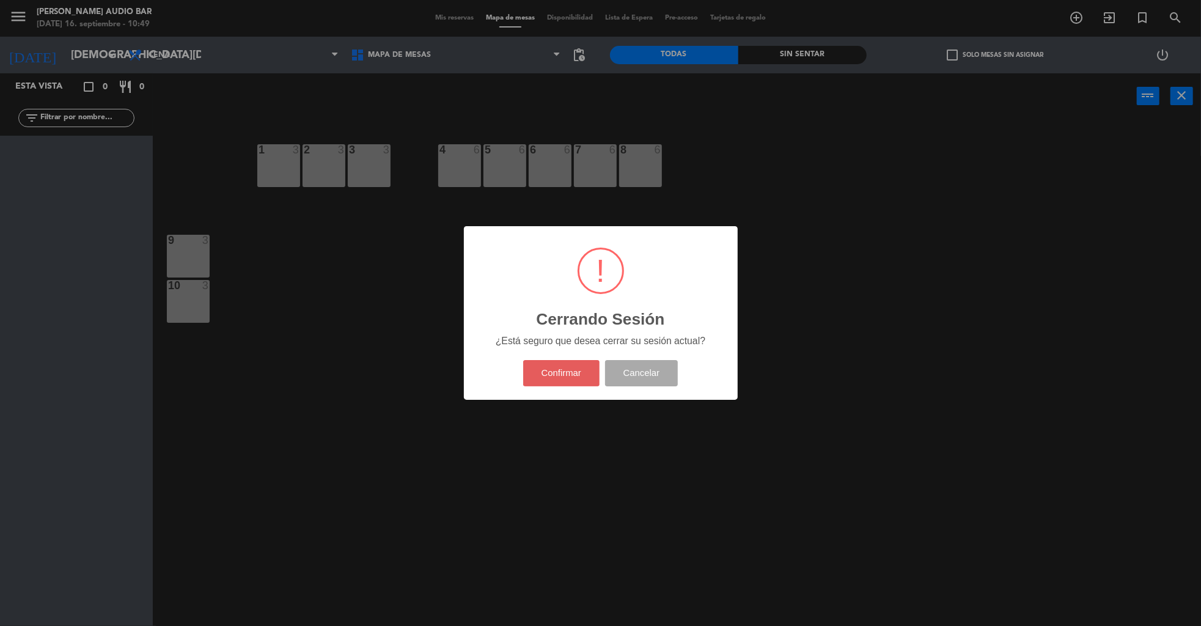
click at [564, 386] on button "Confirmar" at bounding box center [561, 373] width 76 height 26
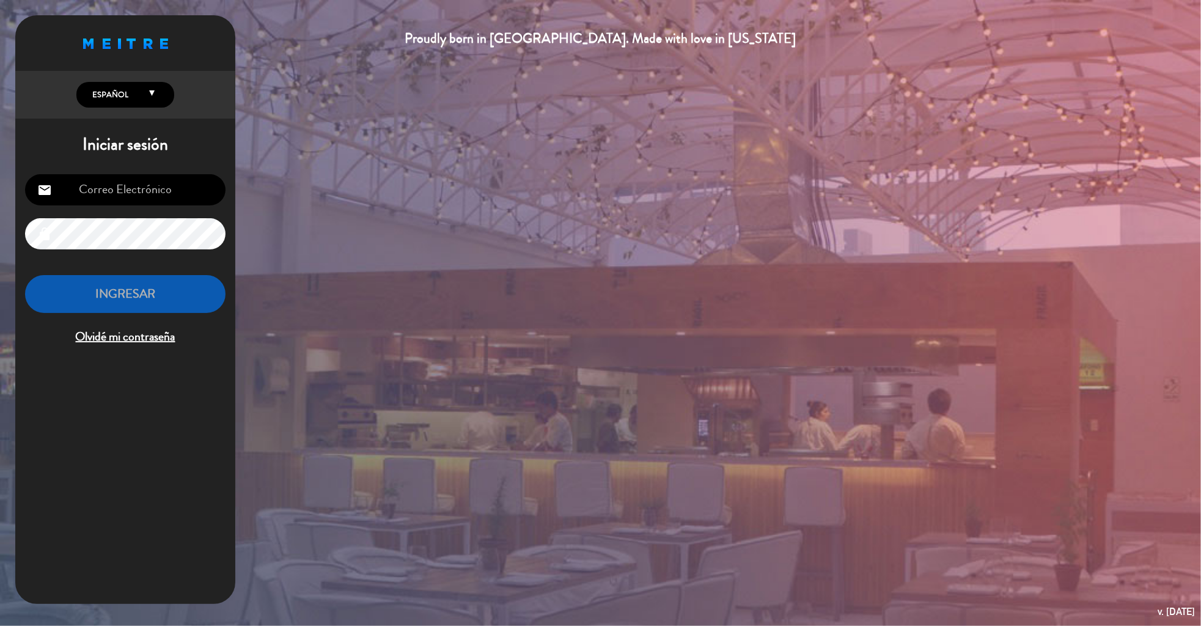
click at [119, 189] on input "email" at bounding box center [125, 189] width 200 height 31
type input "[EMAIL_ADDRESS][DOMAIN_NAME]"
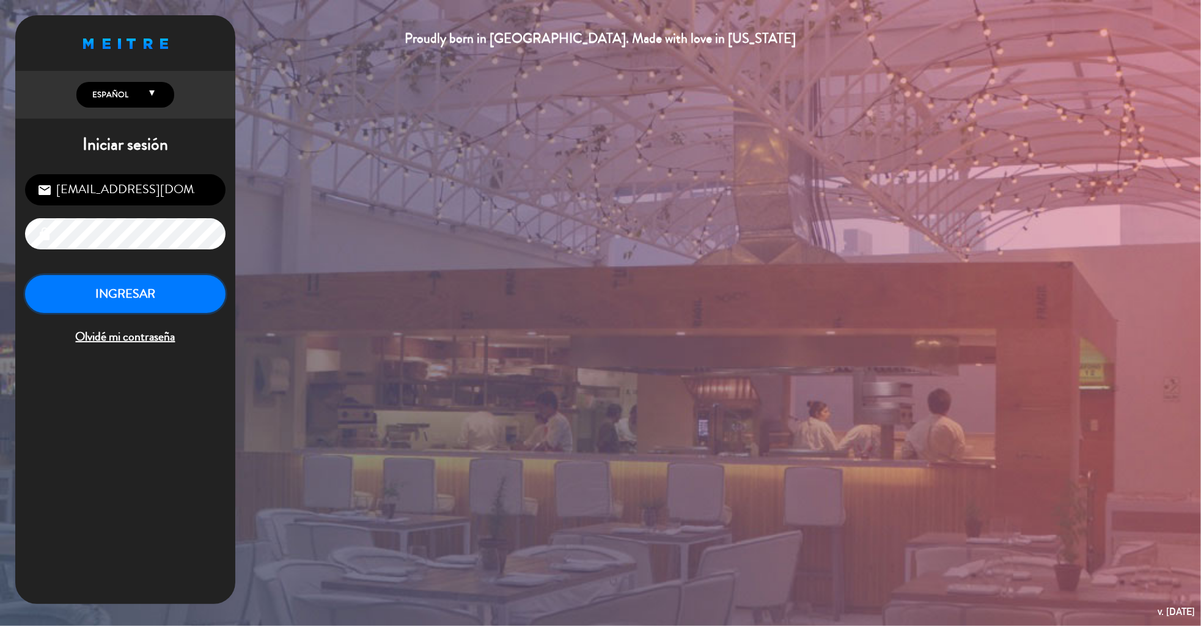
click at [145, 309] on button "INGRESAR" at bounding box center [125, 294] width 200 height 39
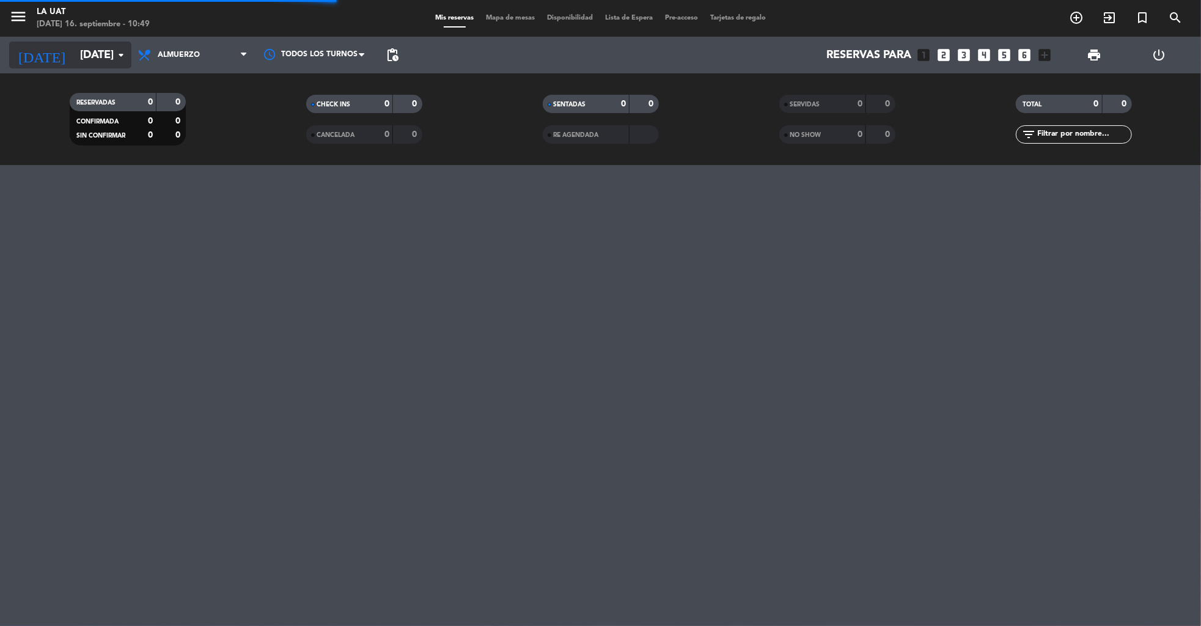
click at [103, 59] on input "[DATE]" at bounding box center [145, 55] width 142 height 25
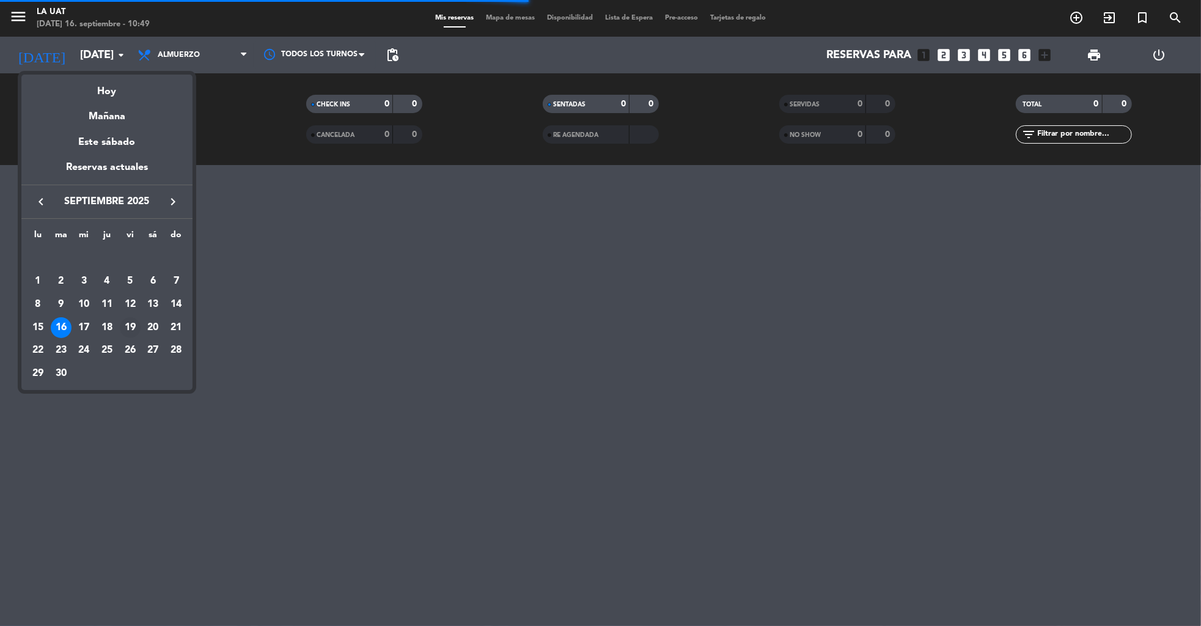
click at [134, 326] on div "19" at bounding box center [130, 327] width 21 height 21
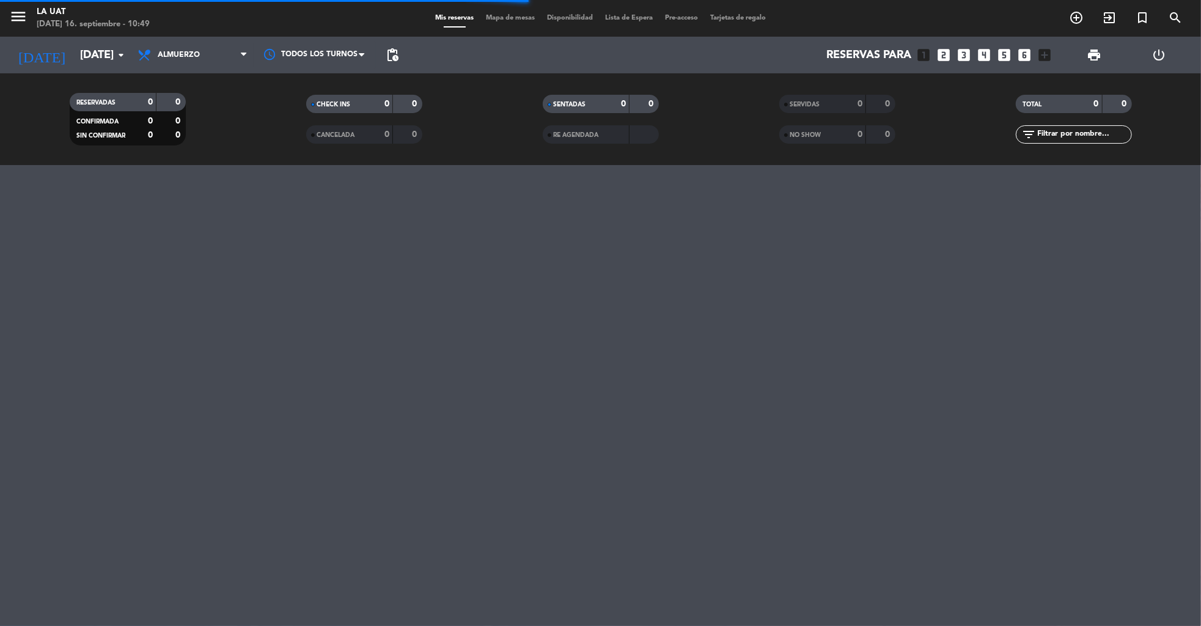
type input "[DATE]"
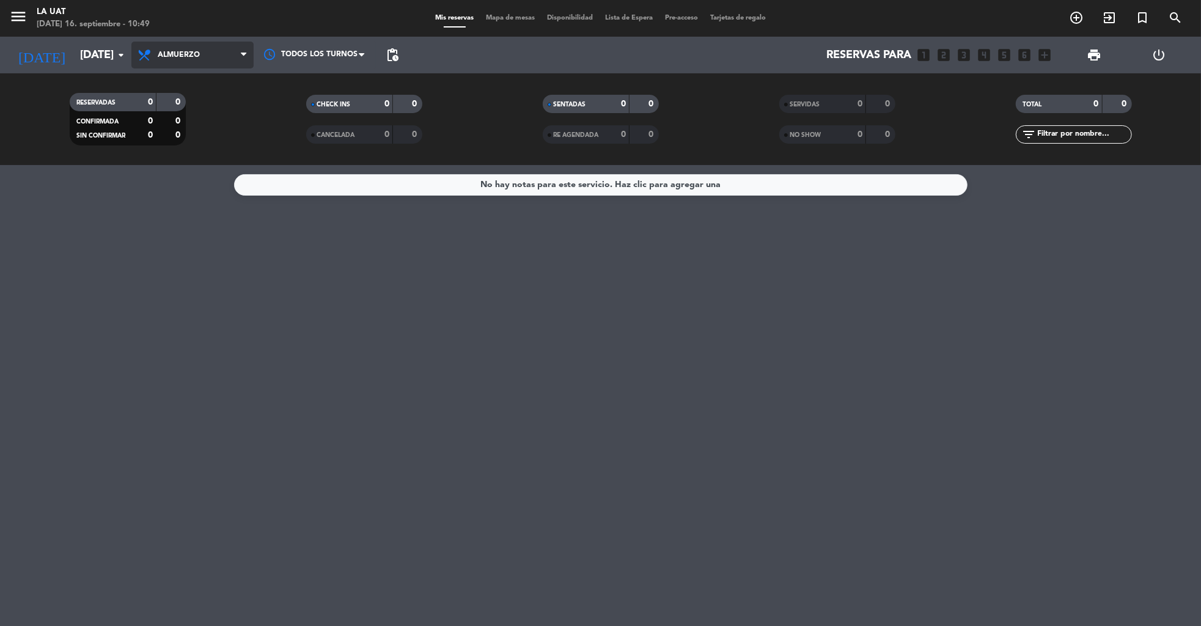
click at [173, 53] on span "Almuerzo" at bounding box center [179, 55] width 42 height 9
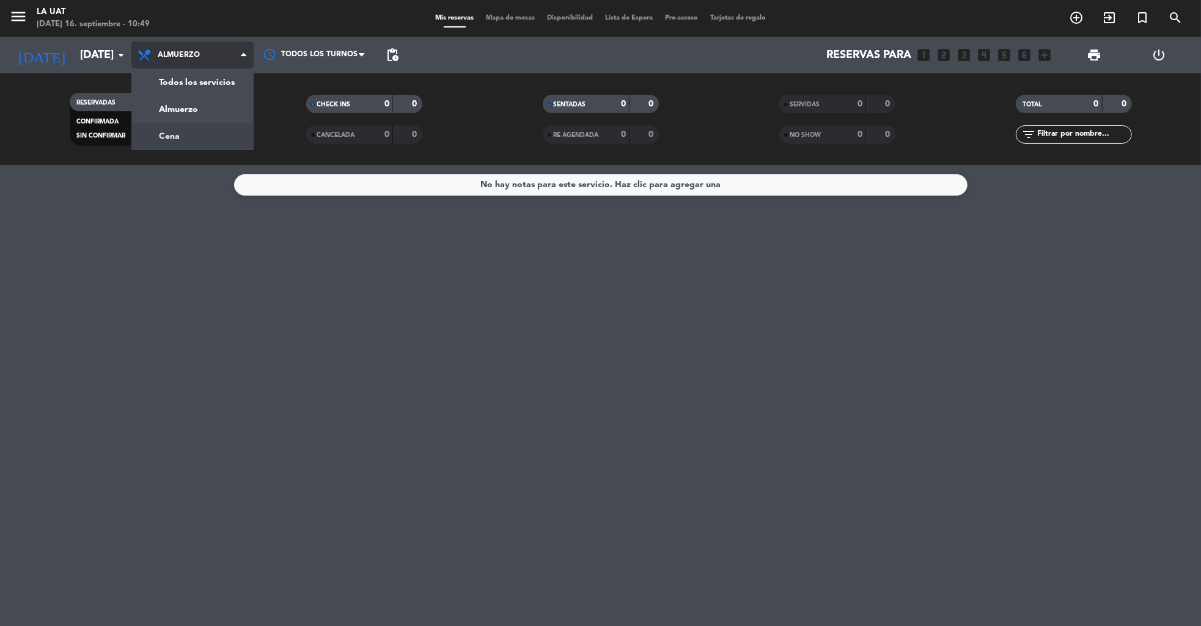
click at [174, 136] on div "menu La Uat [DATE] 16. septiembre - 10:49 Mis reservas Mapa de mesas Disponibil…" at bounding box center [600, 82] width 1201 height 165
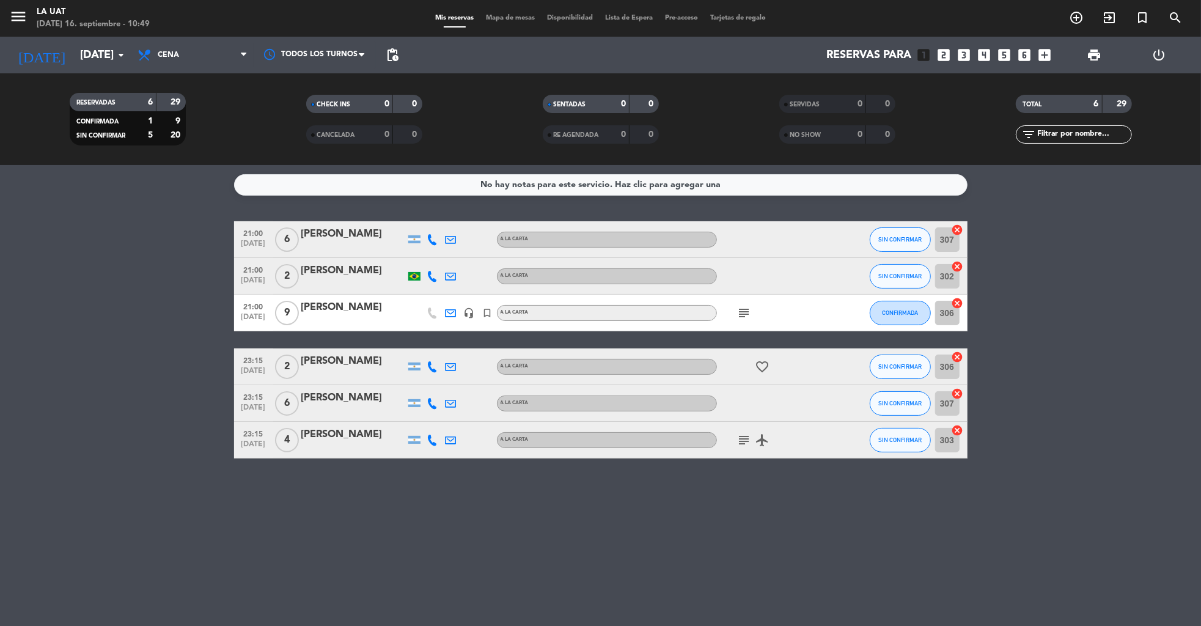
click at [339, 307] on div "[PERSON_NAME]" at bounding box center [353, 307] width 104 height 16
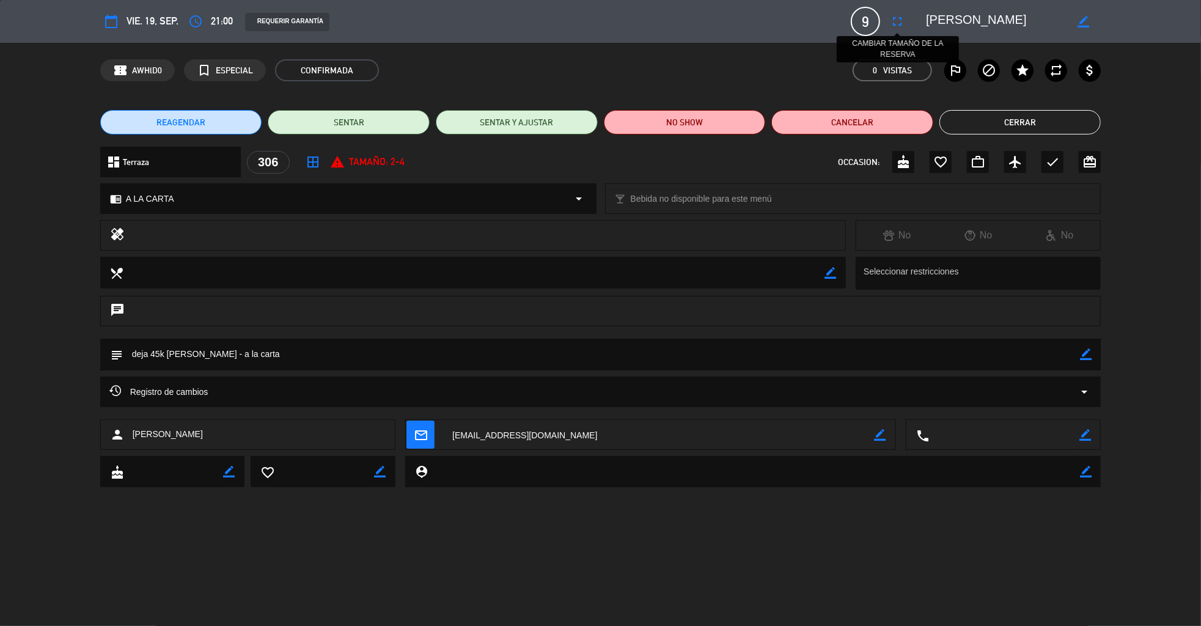
click at [897, 15] on icon "fullscreen" at bounding box center [897, 21] width 15 height 15
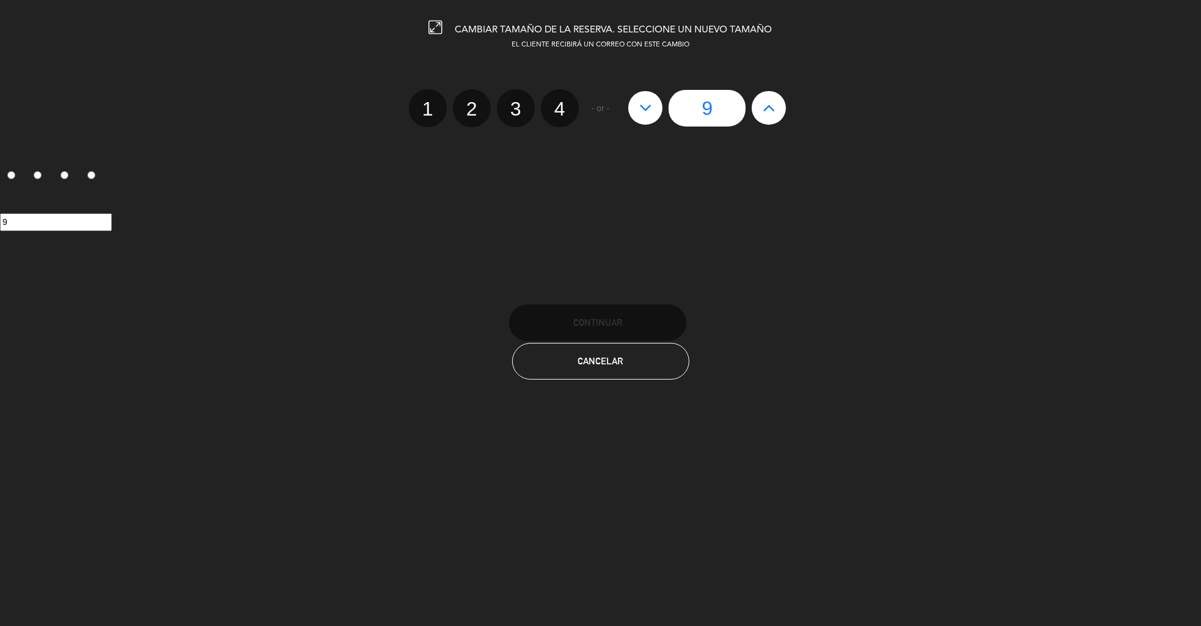
click at [764, 106] on icon at bounding box center [769, 108] width 13 height 20
type input "10"
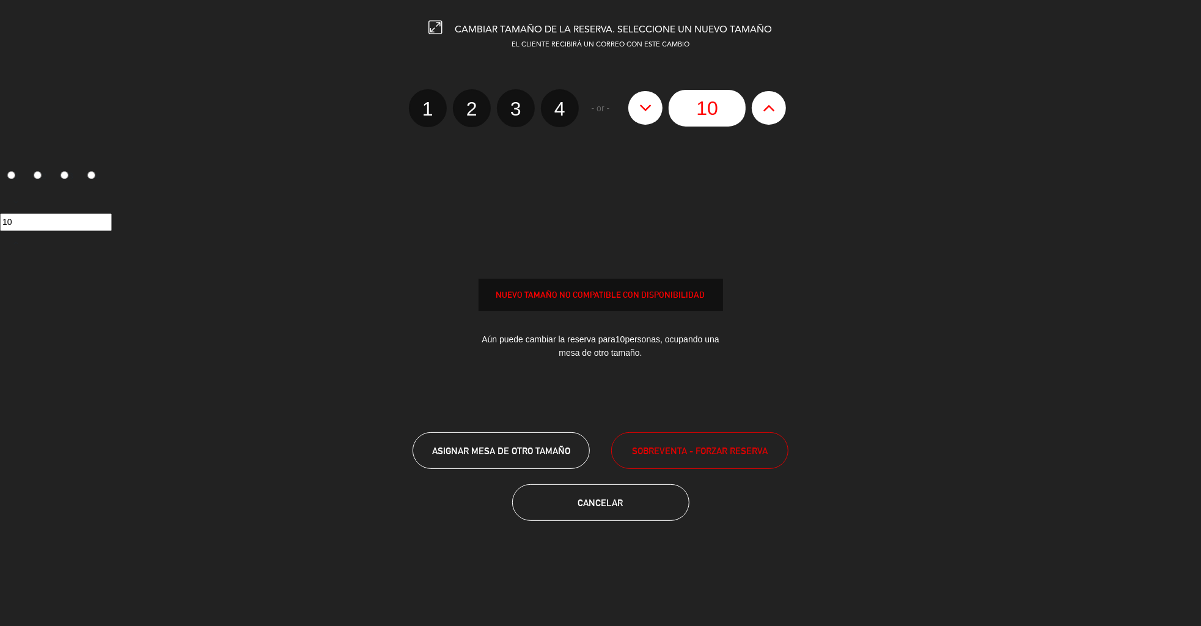
click at [764, 106] on icon at bounding box center [769, 108] width 13 height 20
type input "11"
click at [764, 106] on icon at bounding box center [769, 108] width 13 height 20
type input "12"
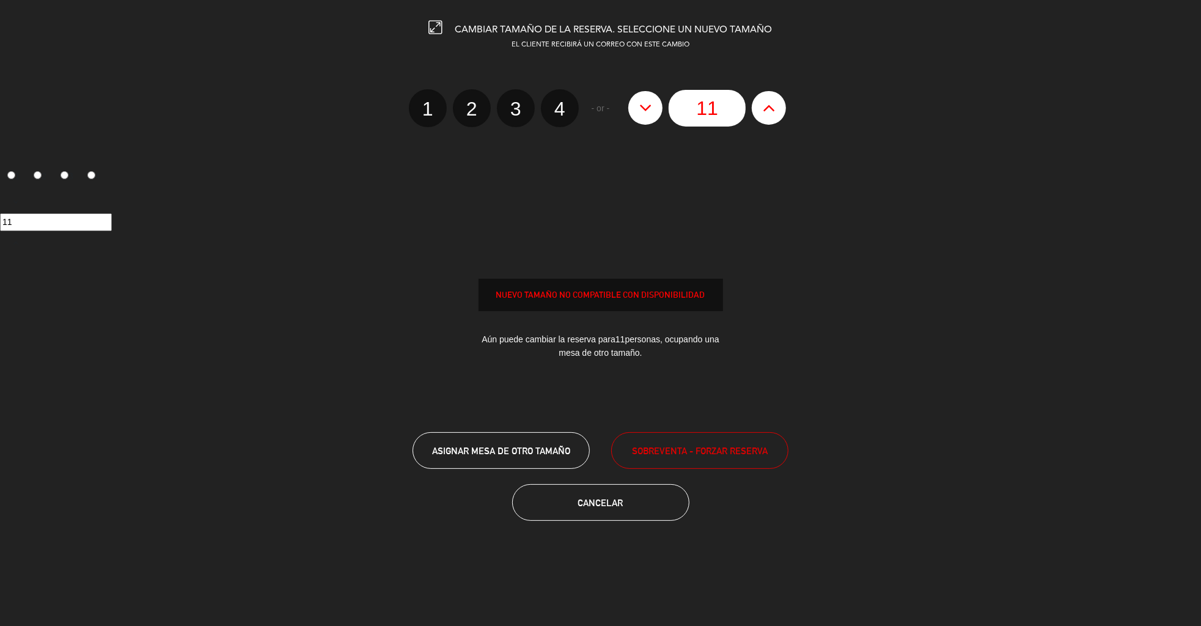
type input "12"
click at [764, 106] on icon at bounding box center [769, 108] width 13 height 20
type input "13"
click at [764, 106] on icon at bounding box center [769, 108] width 13 height 20
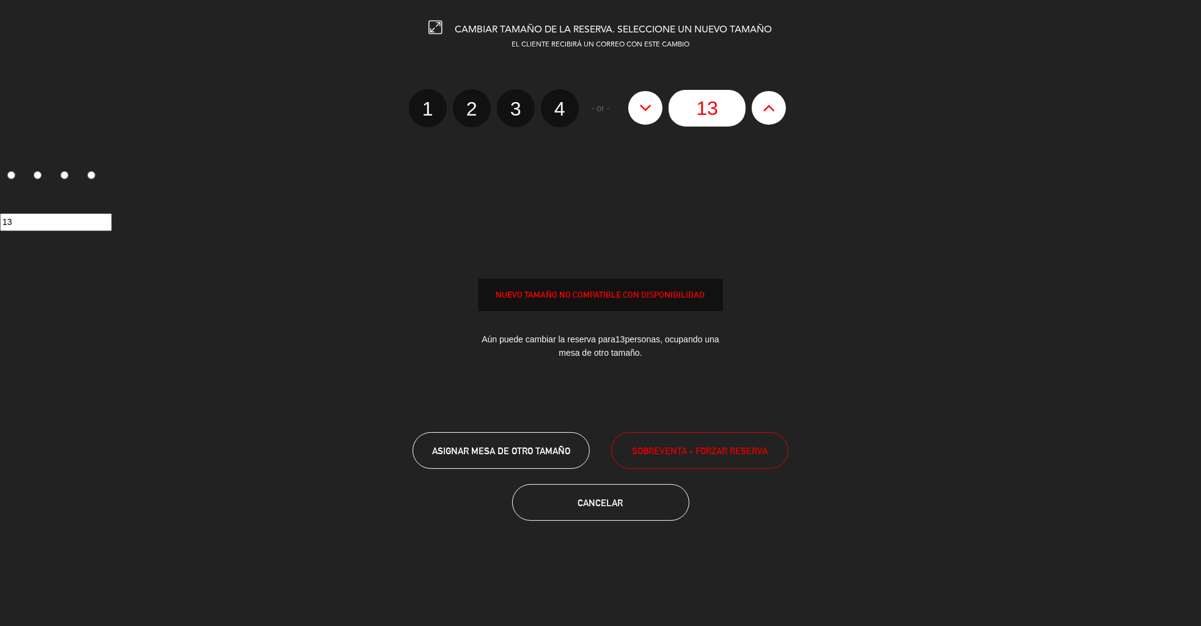
type input "14"
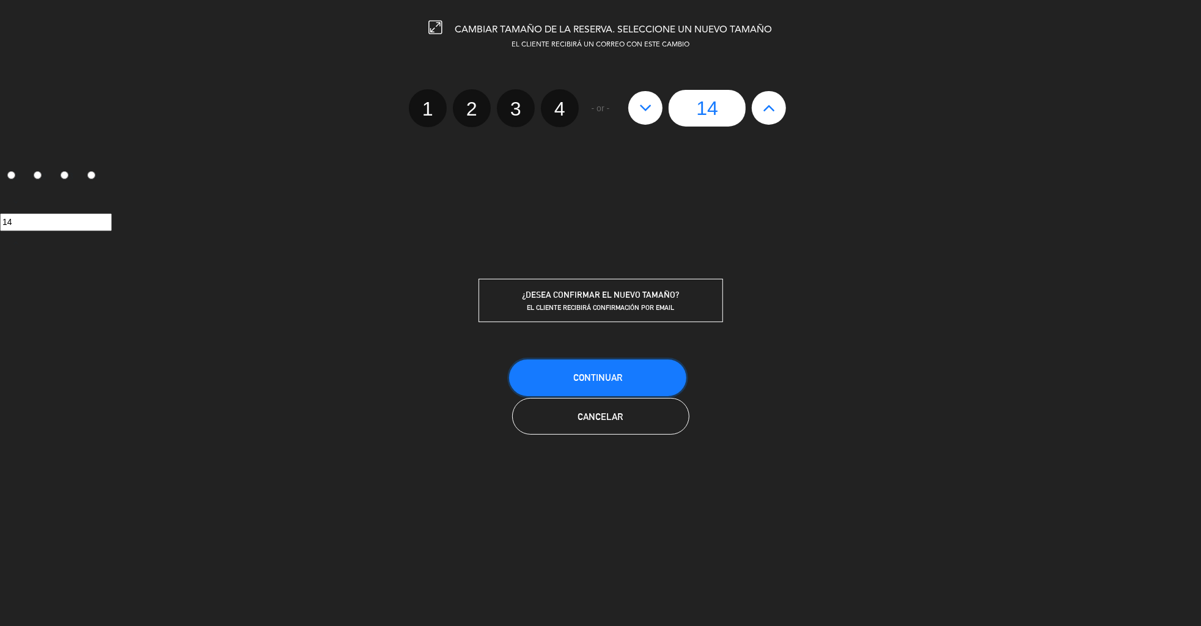
click at [607, 375] on span "Continuar" at bounding box center [597, 377] width 49 height 10
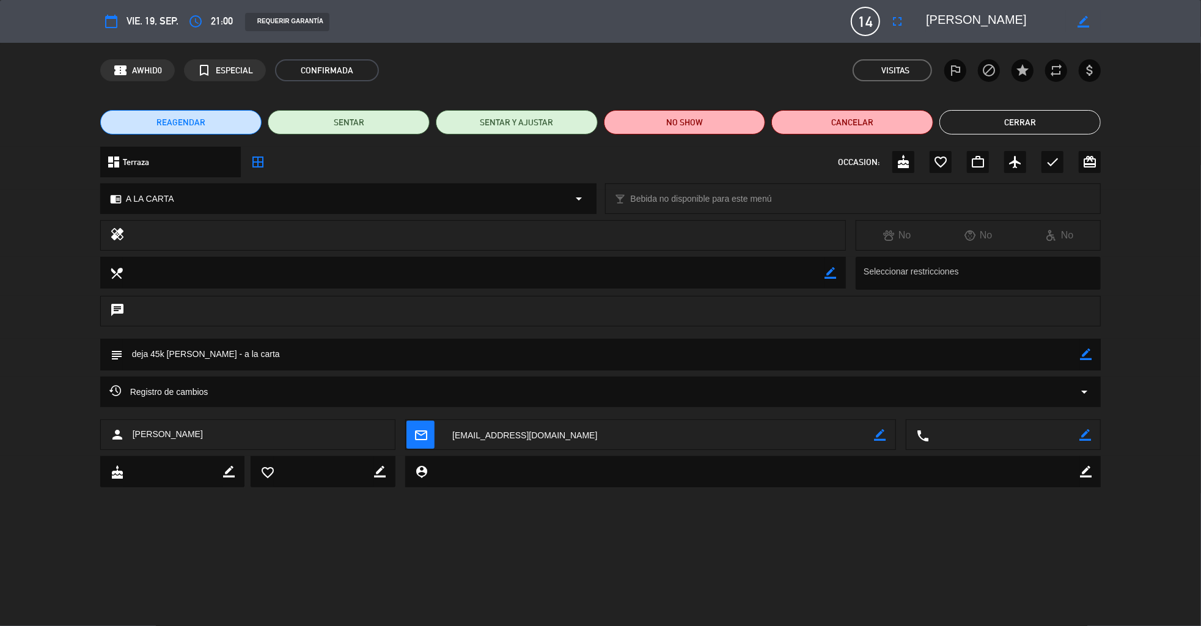
click at [1087, 354] on icon "border_color" at bounding box center [1086, 354] width 12 height 12
click at [160, 354] on textarea at bounding box center [602, 354] width 958 height 31
type textarea "deja 70k [PERSON_NAME] - a la carta"
click at [1088, 354] on icon at bounding box center [1086, 354] width 12 height 12
click at [1015, 117] on button "Cerrar" at bounding box center [1020, 122] width 162 height 24
